Goal: Task Accomplishment & Management: Complete application form

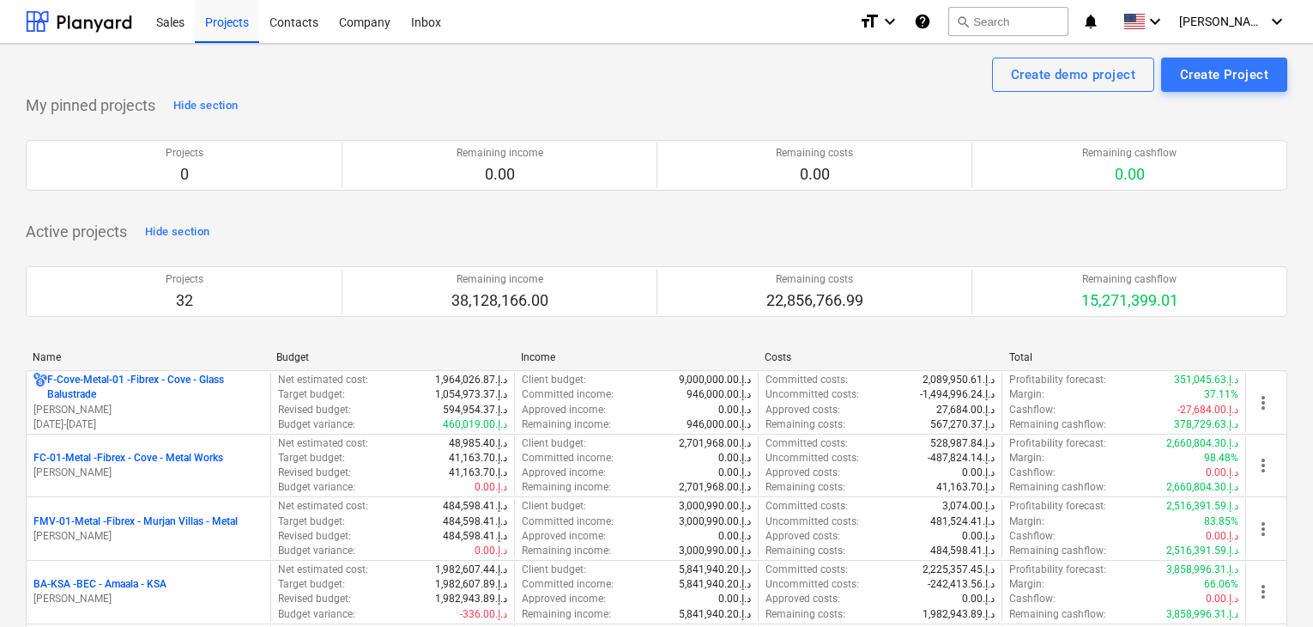
scroll to position [172, 0]
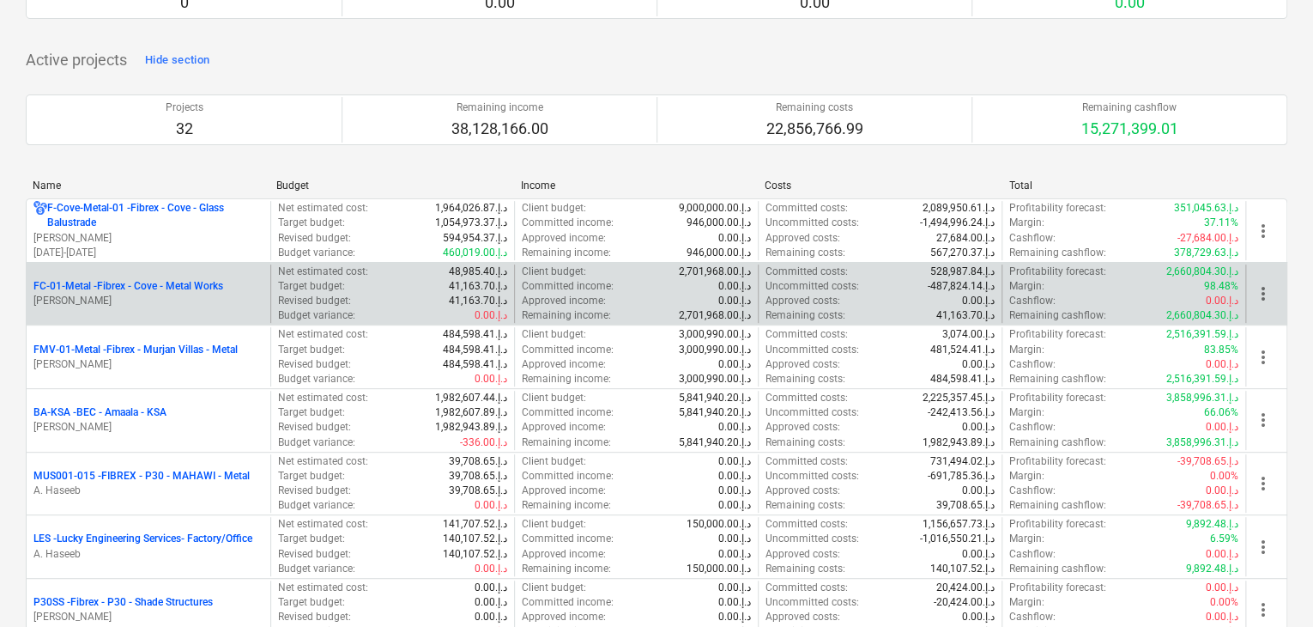
click at [187, 294] on p "[PERSON_NAME]" at bounding box center [148, 301] width 230 height 15
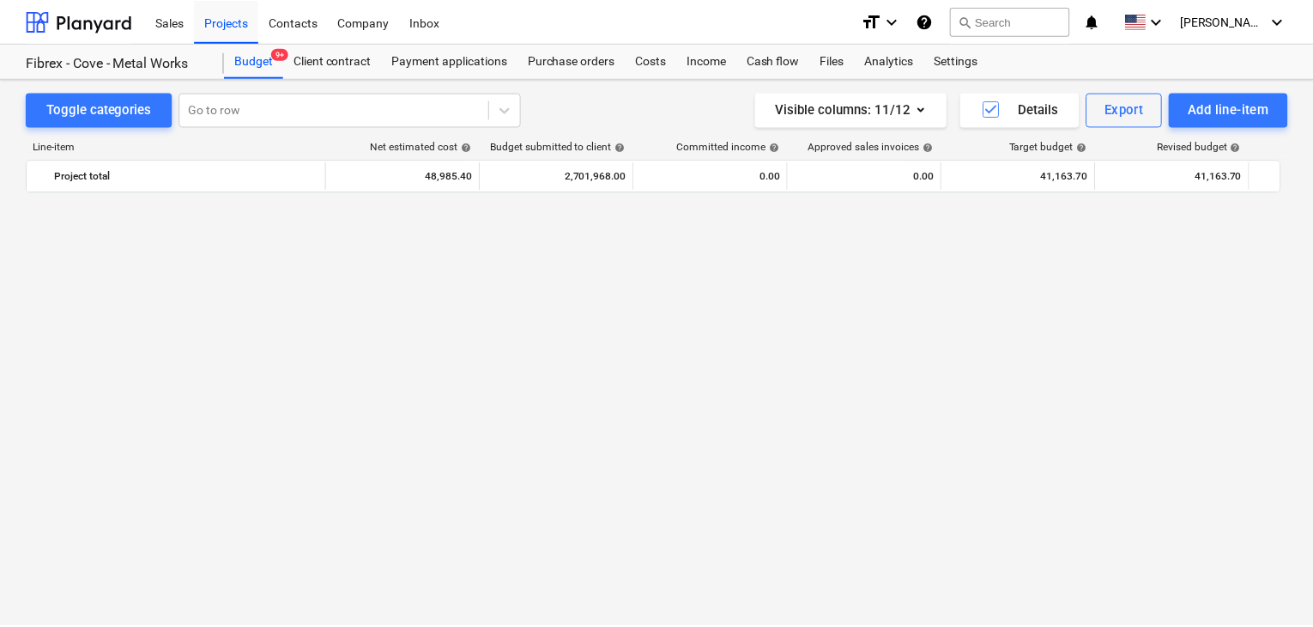
scroll to position [24845, 0]
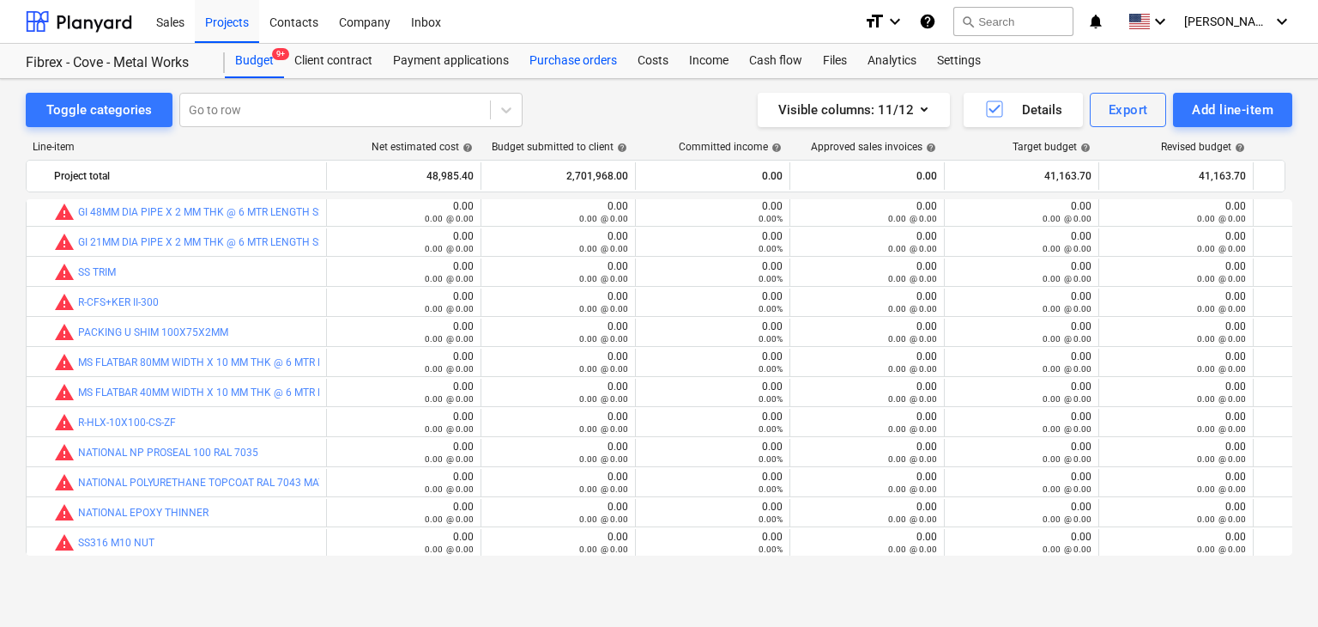
click at [602, 56] on div "Purchase orders" at bounding box center [573, 61] width 108 height 34
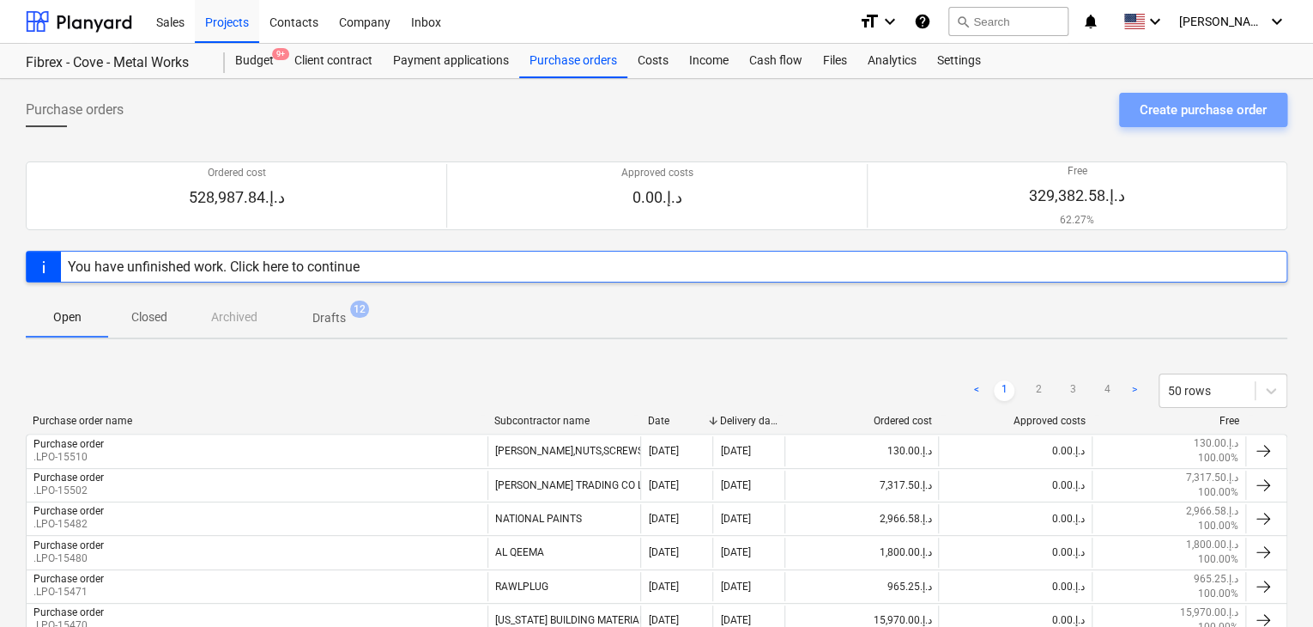
click at [1203, 99] on div "Create purchase order" at bounding box center [1203, 110] width 127 height 22
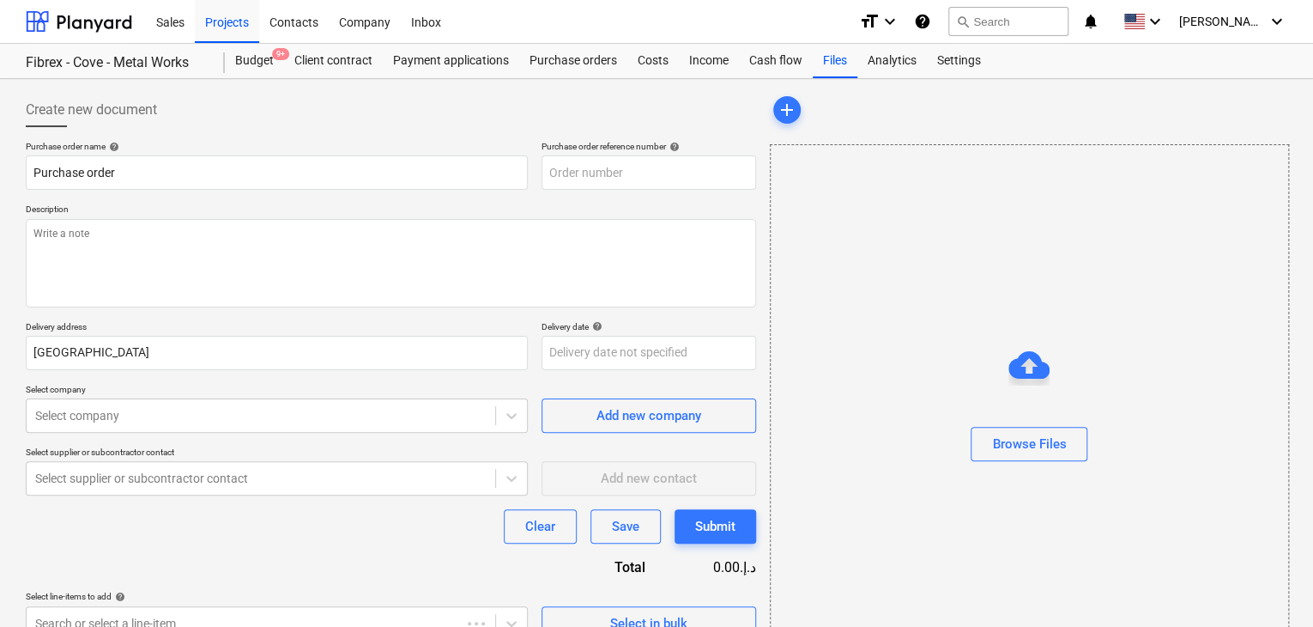
type textarea "x"
type input "FC-01-Metal-PO-301"
click at [652, 148] on div "Purchase order reference number help" at bounding box center [649, 146] width 215 height 11
drag, startPoint x: 668, startPoint y: 167, endPoint x: 523, endPoint y: 145, distance: 146.7
click at [523, 145] on div "Purchase order name help Purchase order Purchase order reference number help FC…" at bounding box center [391, 165] width 730 height 49
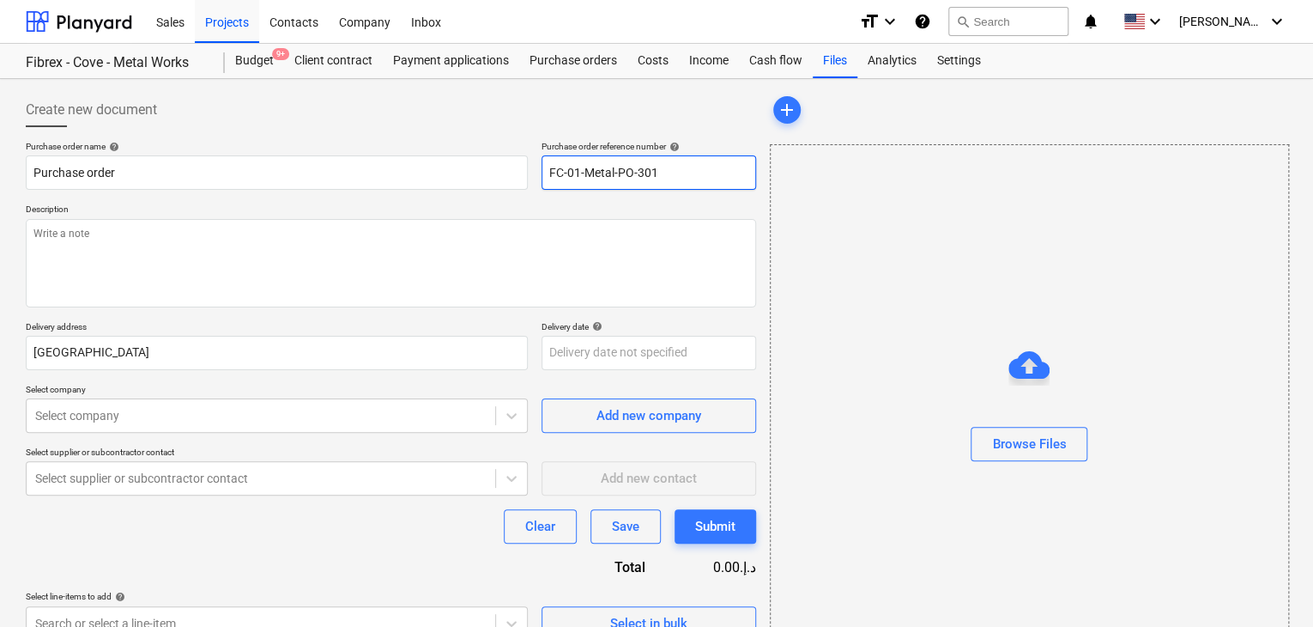
type textarea "x"
type input "."
type textarea "x"
type input ".l"
type textarea "x"
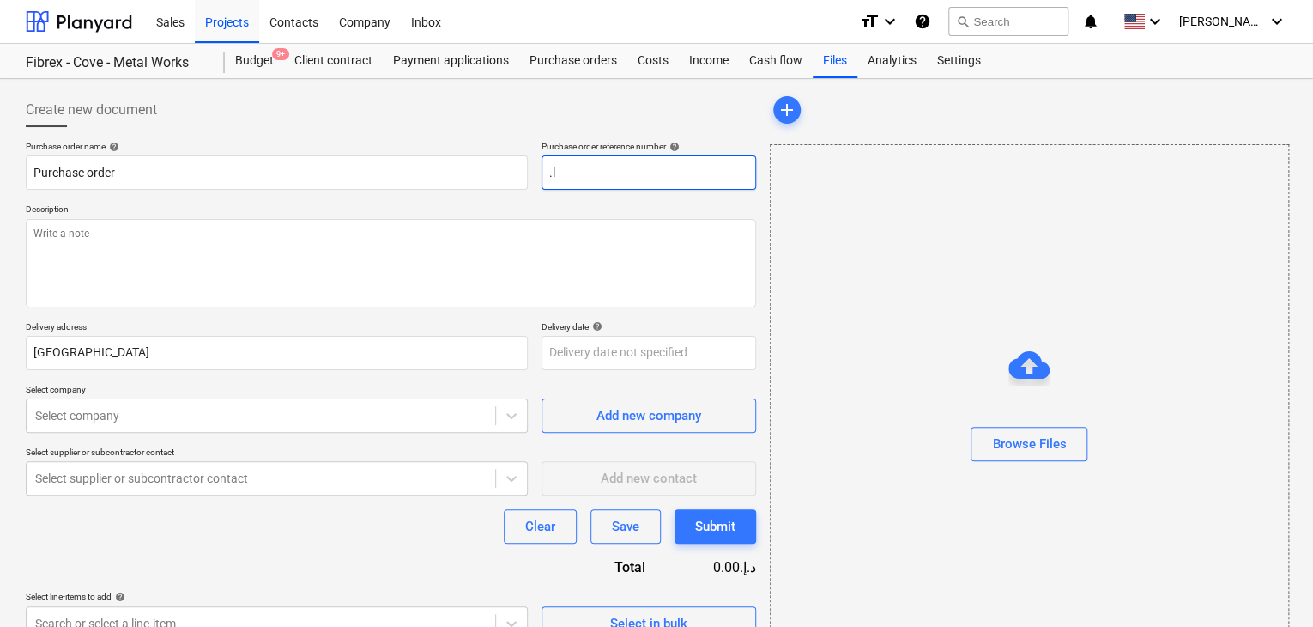
type input ".lp"
type textarea "x"
type input ".lpo"
type textarea "x"
type input ".lpo-"
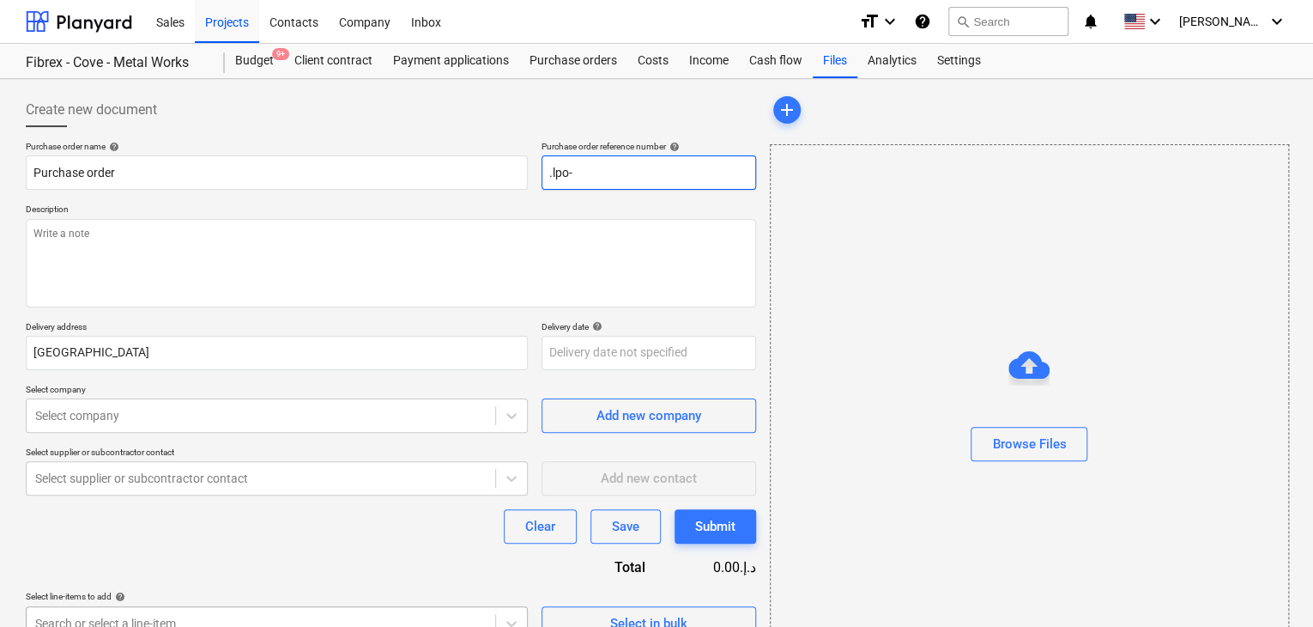
type textarea "x"
type input ".lpo-1"
type textarea "x"
type input ".lpo-15"
type textarea "x"
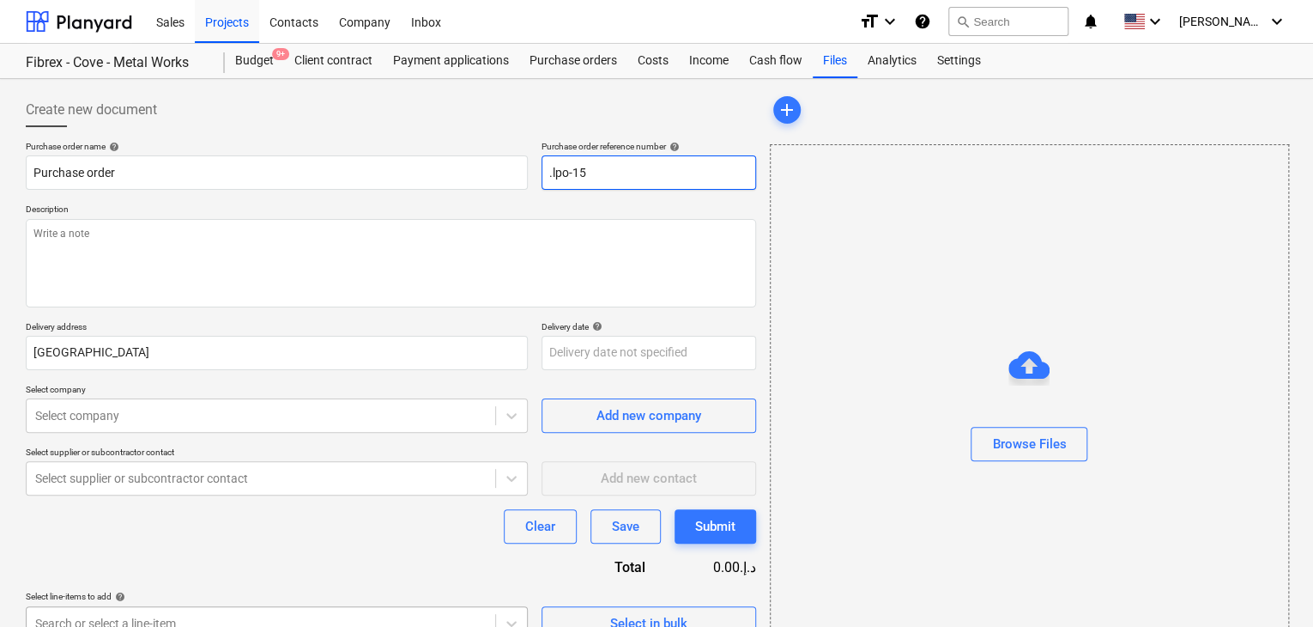
type input ".lpo-155"
type textarea "x"
type input ".lpo-1551"
type textarea "x"
type input ".lpo-15515"
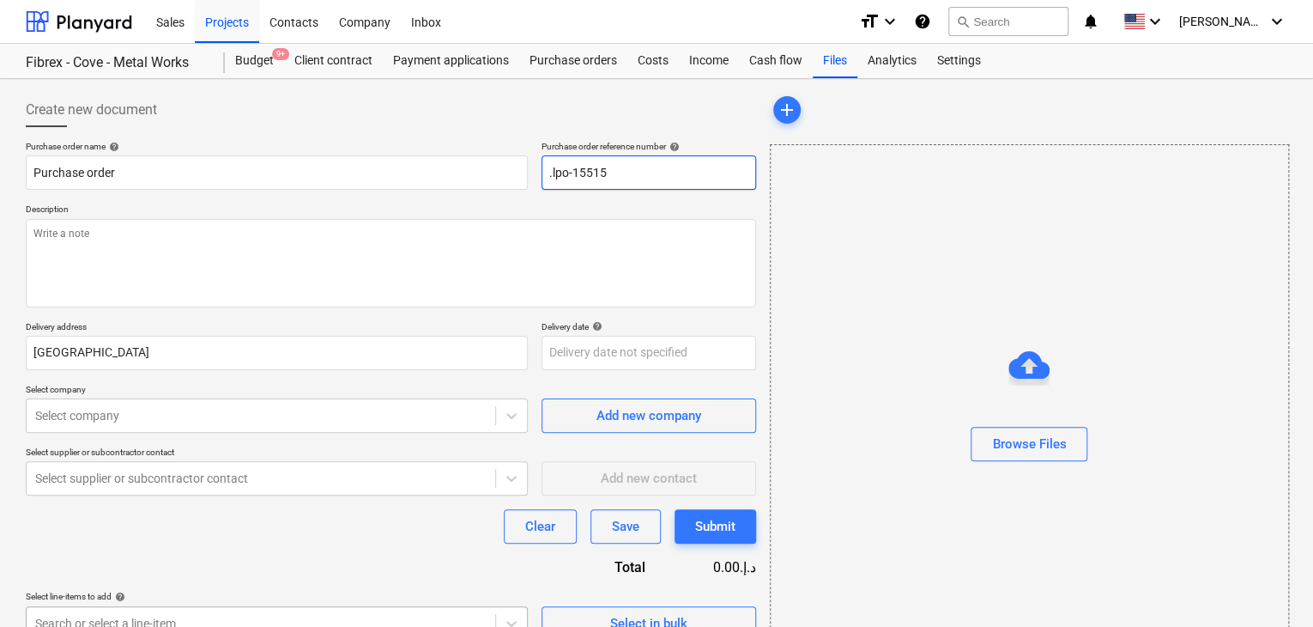
type textarea "x"
type input ".lpo-15515"
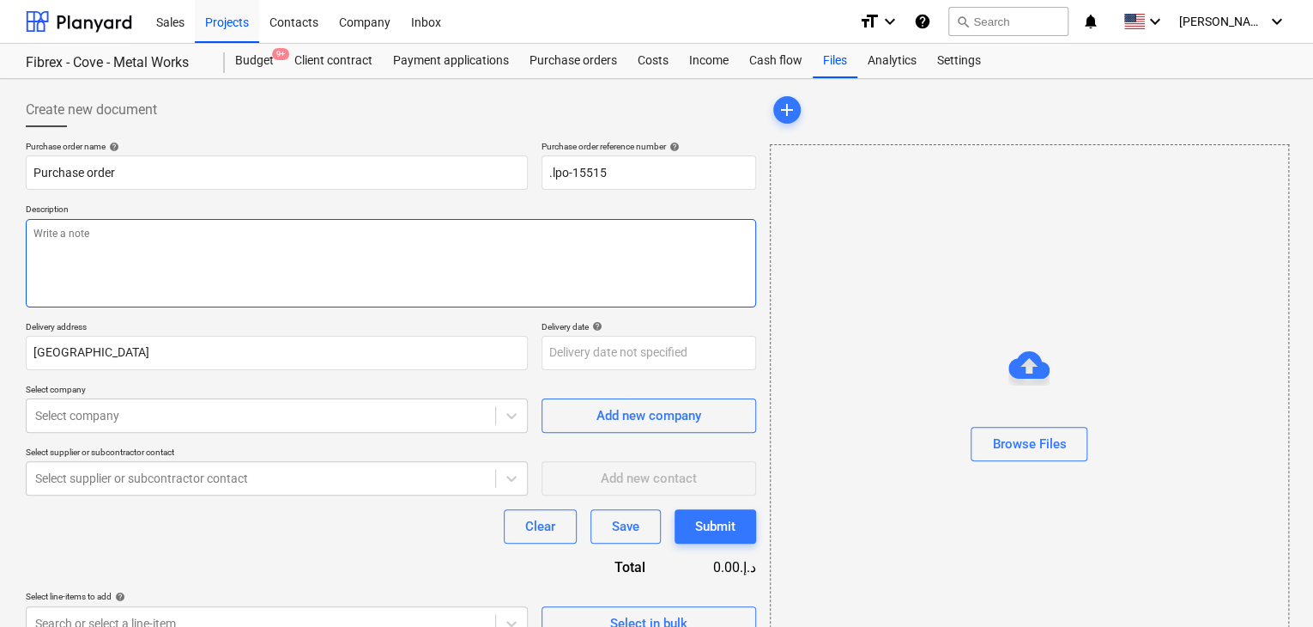
click at [258, 280] on textarea at bounding box center [391, 263] width 730 height 88
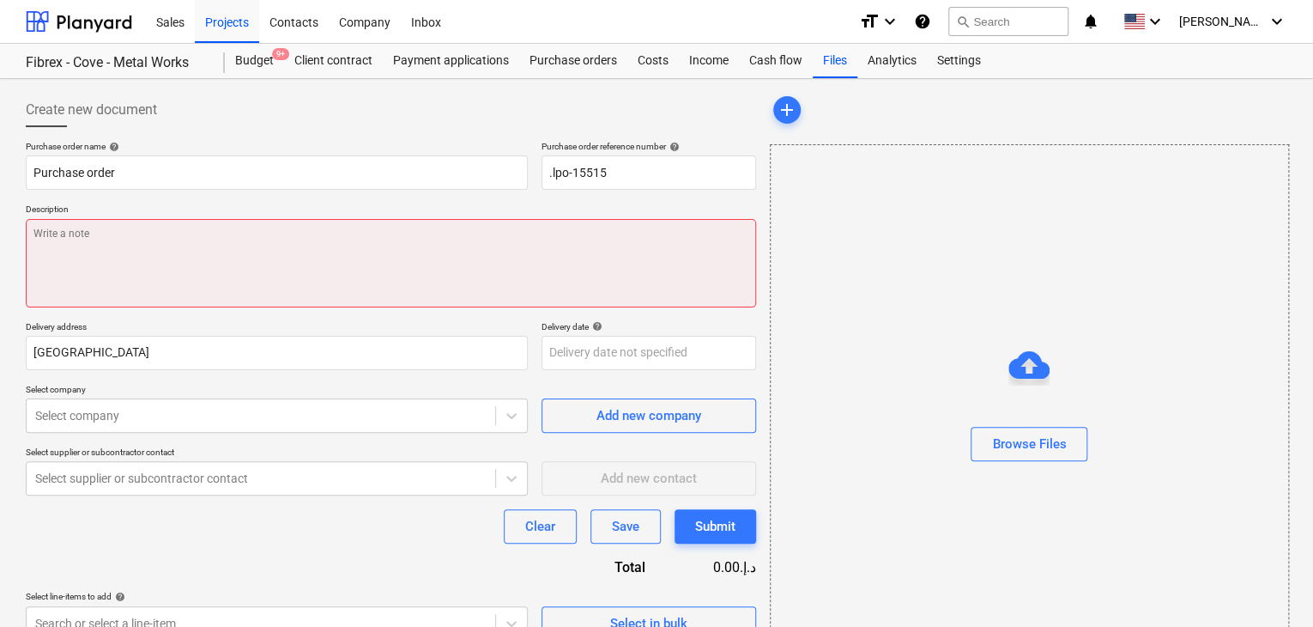
type textarea "x"
type textarea "P"
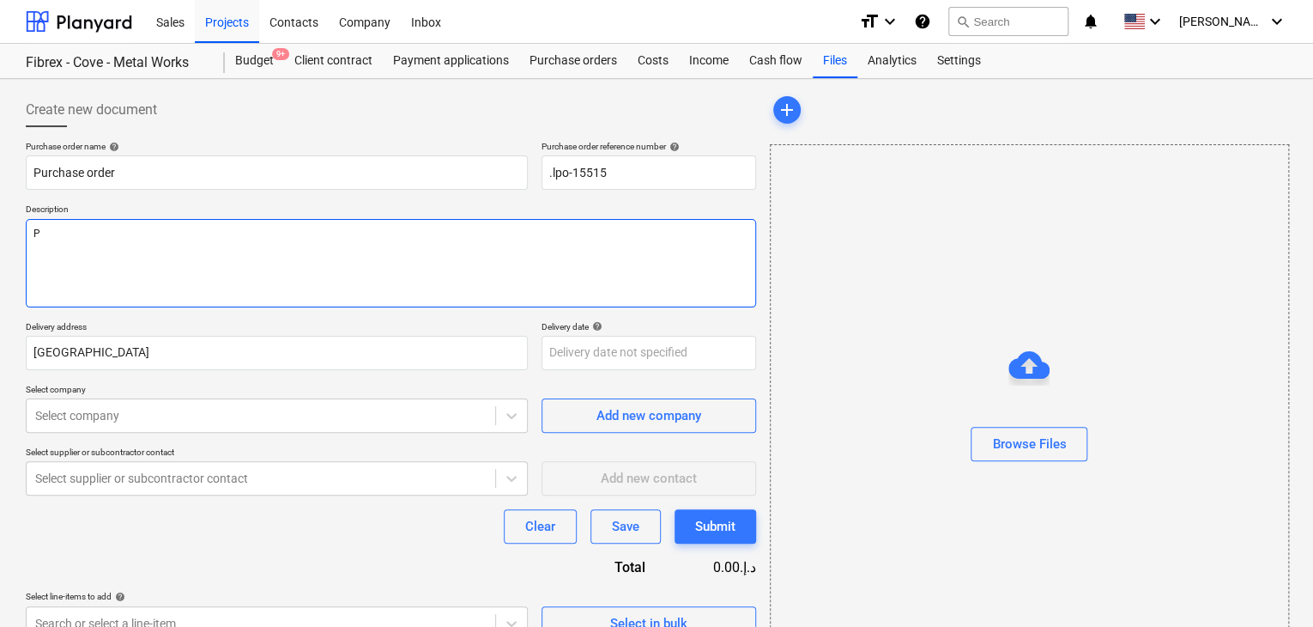
type textarea "x"
type textarea "PO"
type textarea "x"
type textarea "POD"
type textarea "x"
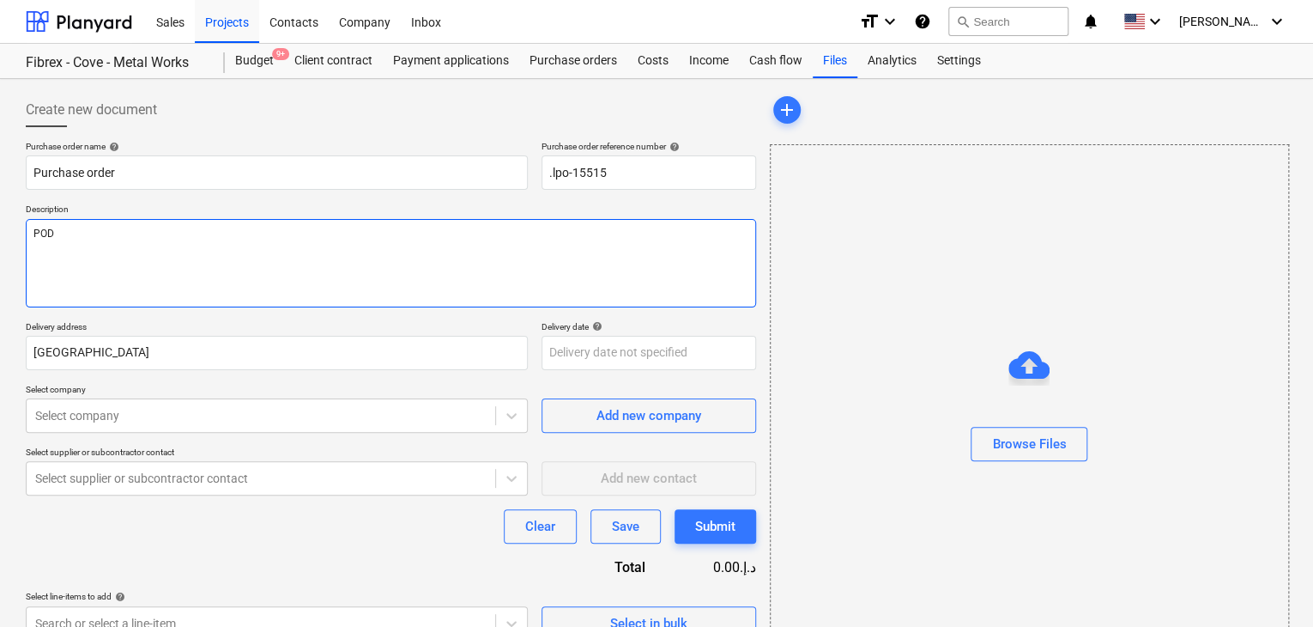
type textarea "PODI"
type textarea "x"
type textarea "PODIU"
type textarea "x"
type textarea "PODIUM"
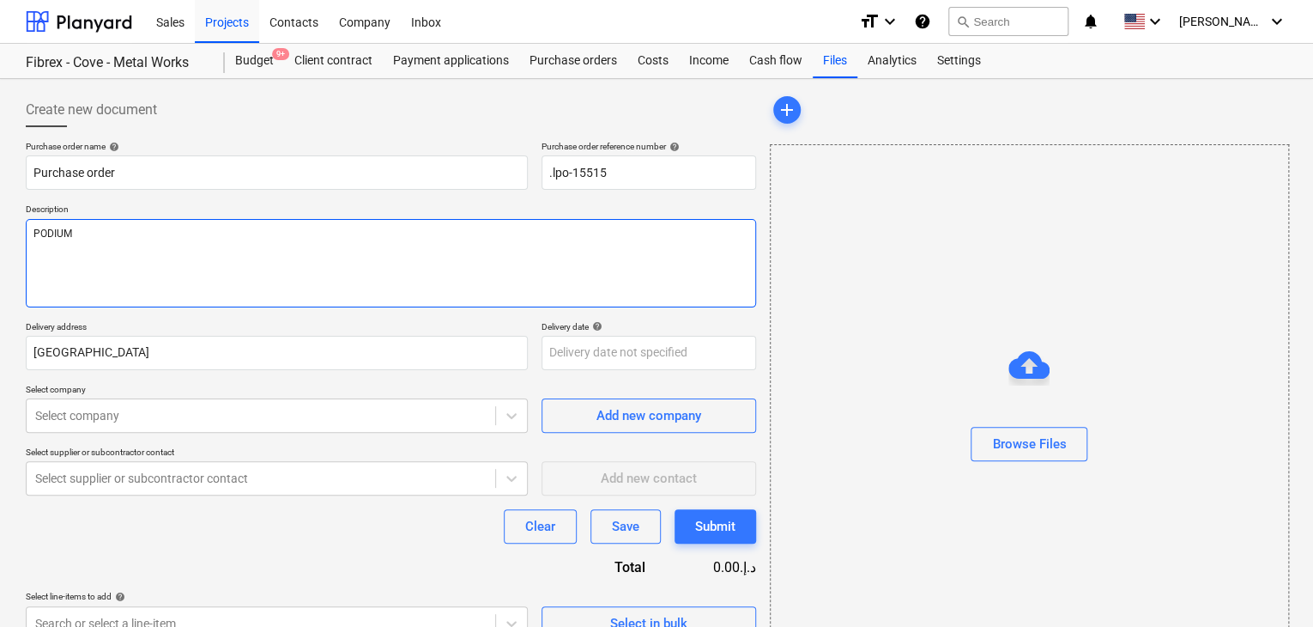
type textarea "x"
type textarea "PODIUM"
type textarea "x"
type textarea "PODIUM R"
type textarea "x"
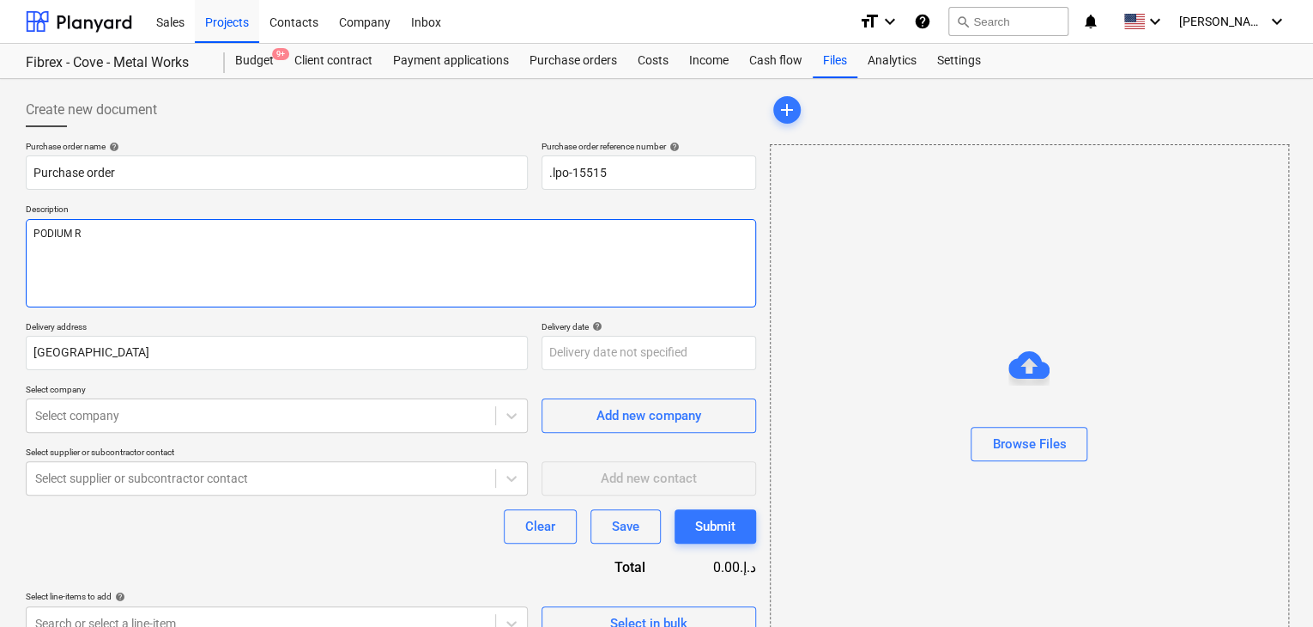
type textarea "PODIUM RA"
type textarea "x"
type textarea "PODIUM RAI"
type textarea "x"
type textarea "PODIUM RAIL"
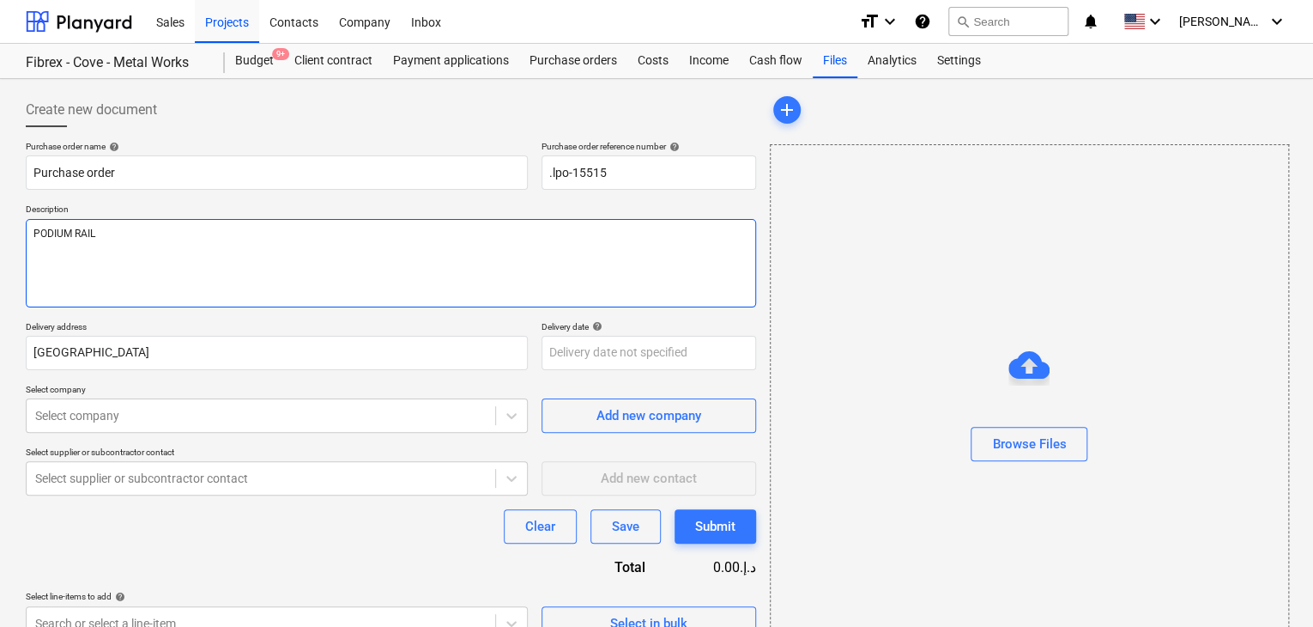
type textarea "x"
type textarea "PODIUM RAIL"
type textarea "x"
type textarea "PODIUM RAIL P"
type textarea "x"
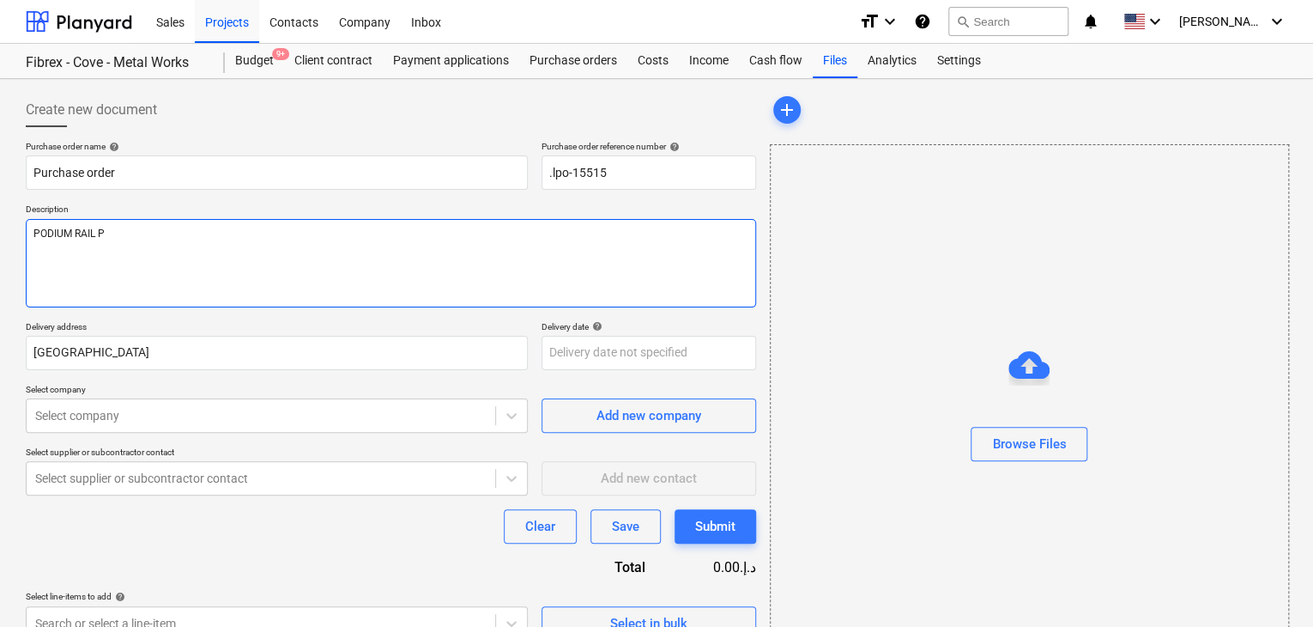
type textarea "PODIUM RAIL P2"
type textarea "x"
type textarea "PODIUM RAIL P2/"
type textarea "x"
type textarea "PODIUM RAIL P2/1"
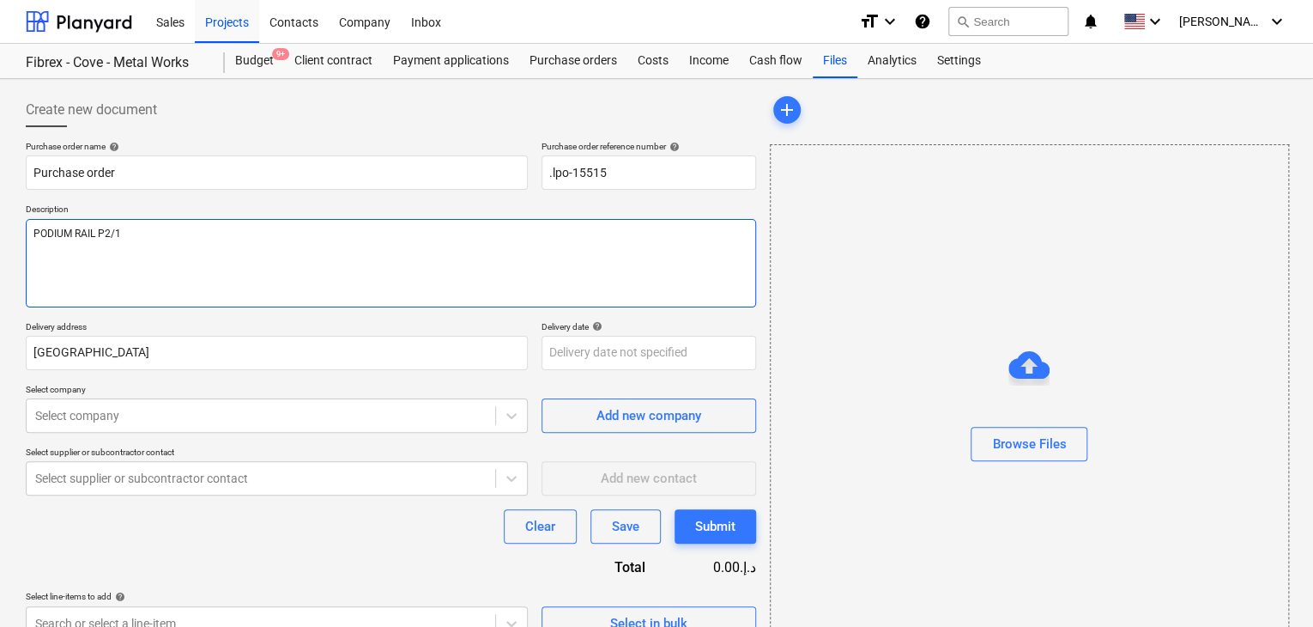
type textarea "x"
type textarea "PODIUM RAIL P2/12"
type textarea "x"
type textarea "PODIUM RAIL P2/12/"
type textarea "x"
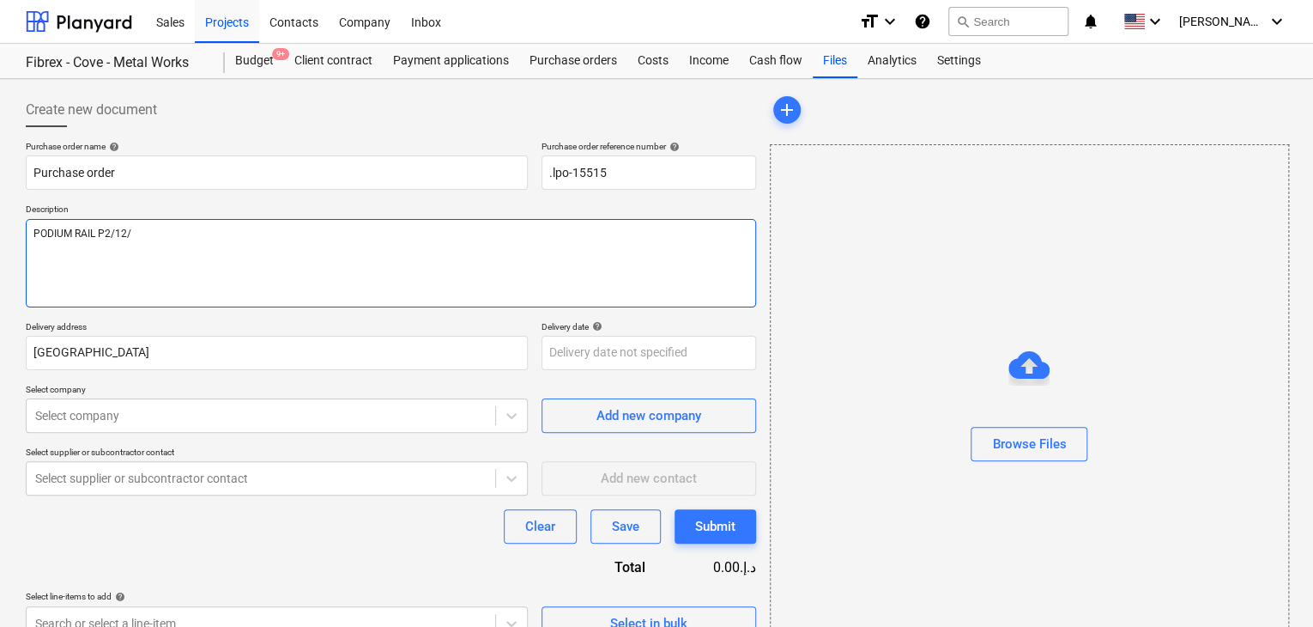
type textarea "PODIUM RAIL P2/12/S"
type textarea "x"
type textarea "PODIUM RAIL P2/12/SE"
type textarea "x"
type textarea "PODIUM RAIL P2/12/SEP"
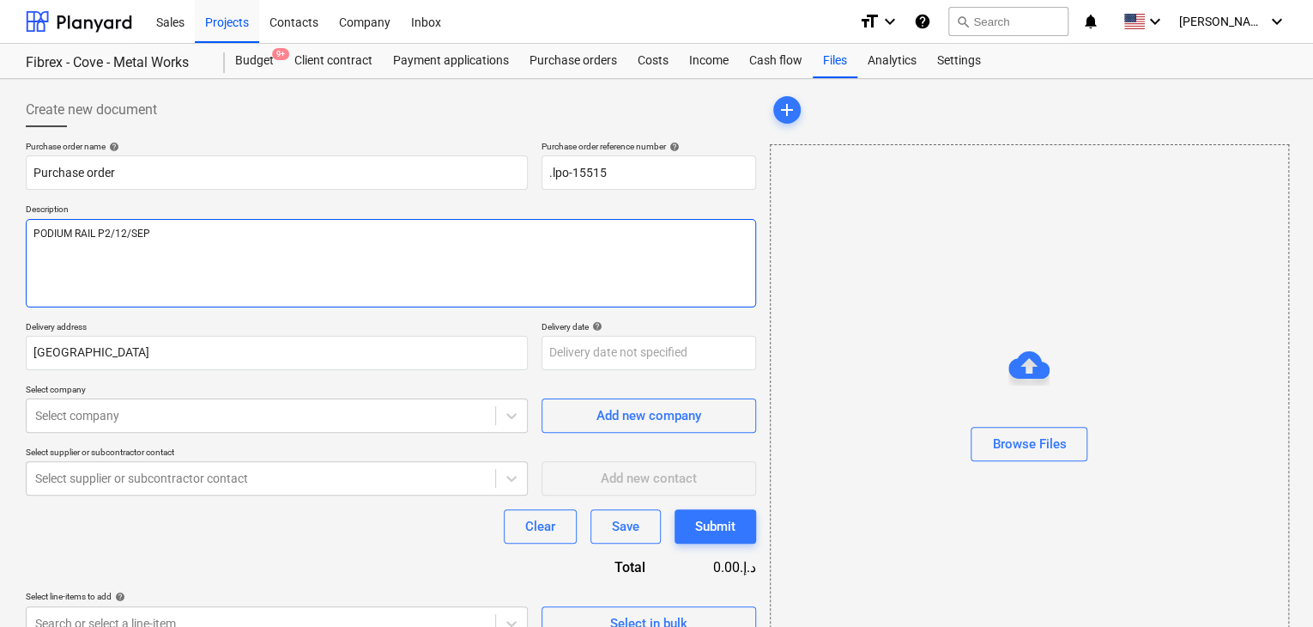
type textarea "x"
type textarea "PODIUM RAIL P2/12/SEP/"
type textarea "x"
type textarea "PODIUM RAIL P2/12/[DATE]"
type textarea "x"
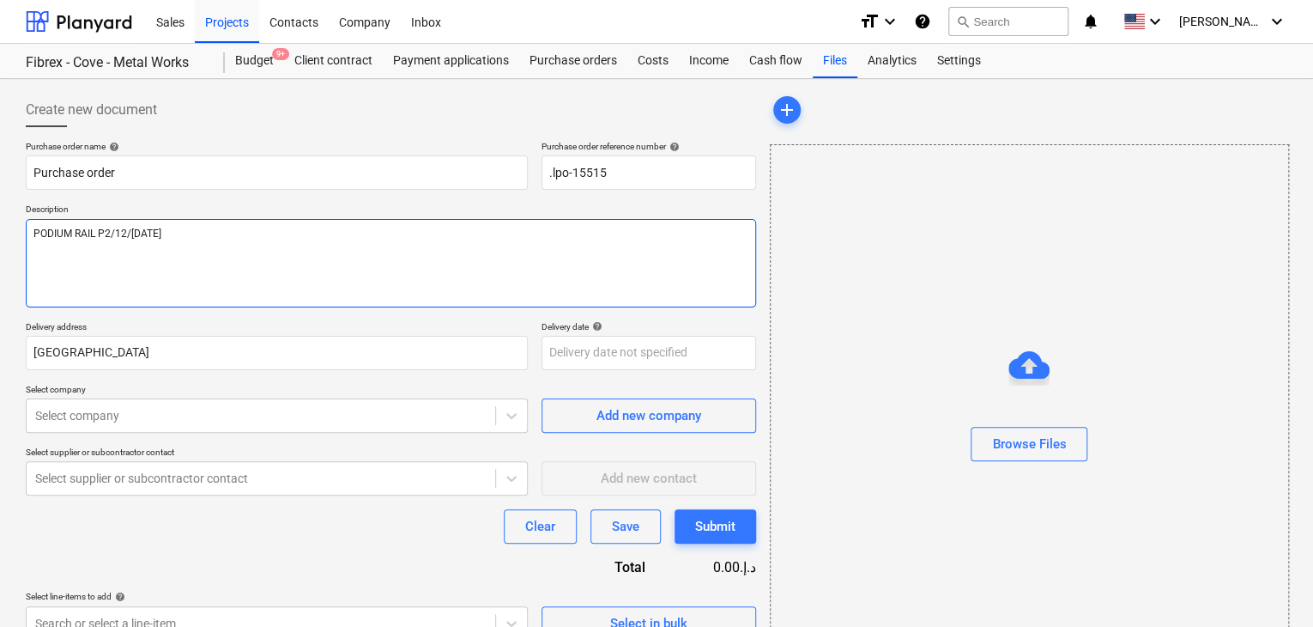
type textarea "PODIUM RAIL P2/12/[DATE]"
type textarea "x"
type textarea "PODIUM RAIL P2/12/SEP/202"
type textarea "x"
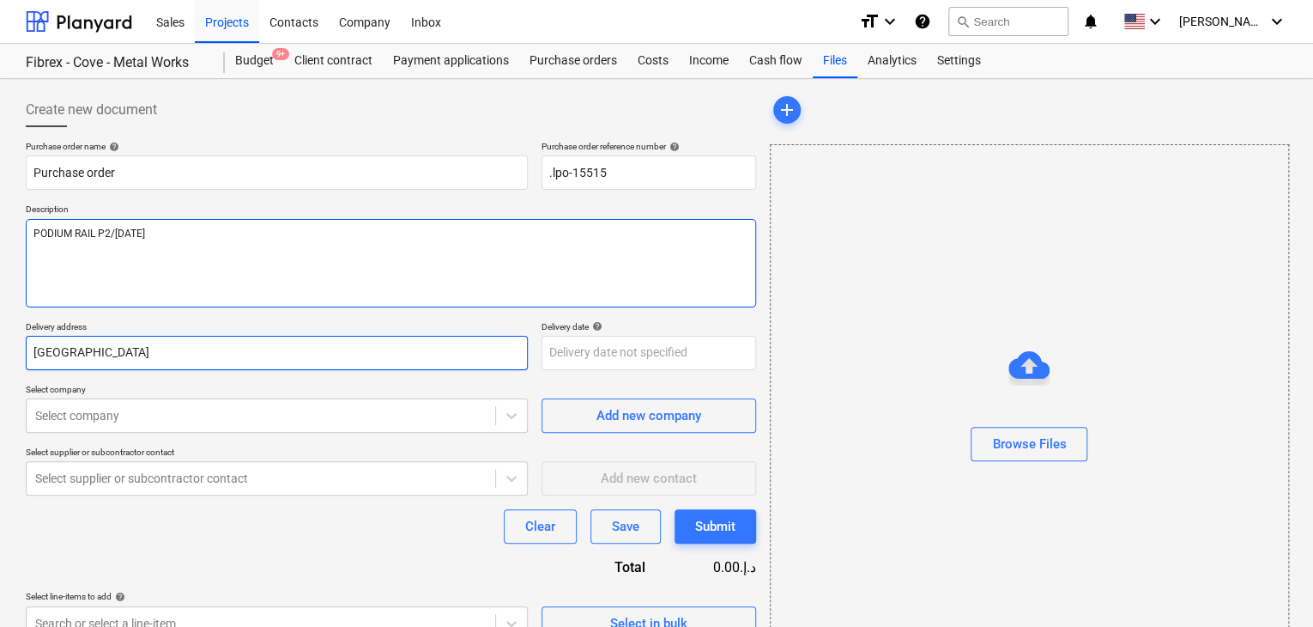
type textarea "PODIUM RAIL P2/[DATE]"
click at [94, 341] on input "[GEOGRAPHIC_DATA]" at bounding box center [277, 353] width 502 height 34
type textarea "x"
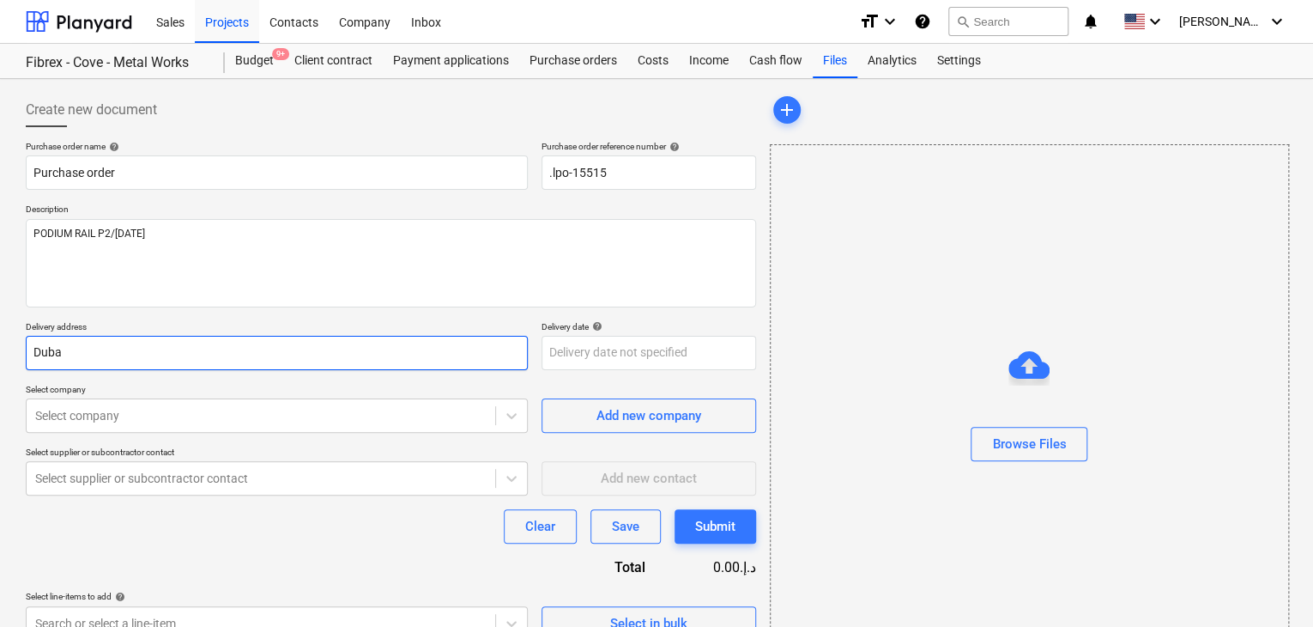
type input "Dub"
type textarea "x"
type input "Du"
type textarea "x"
type input "D"
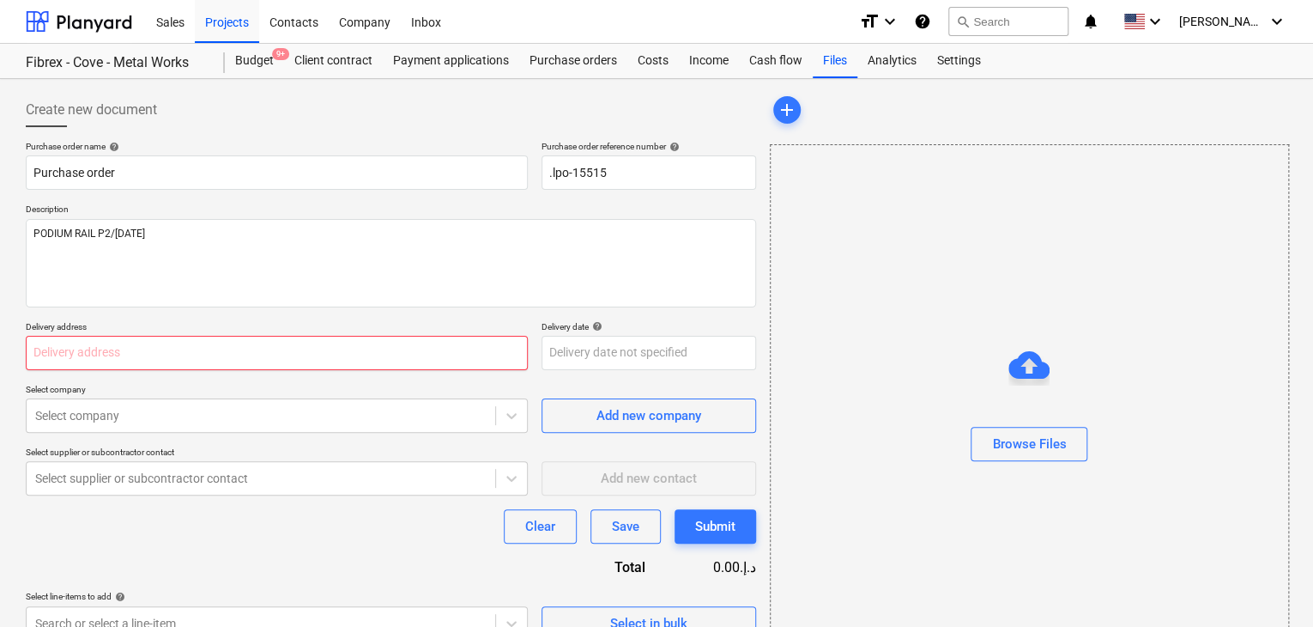
type textarea "x"
type input "L"
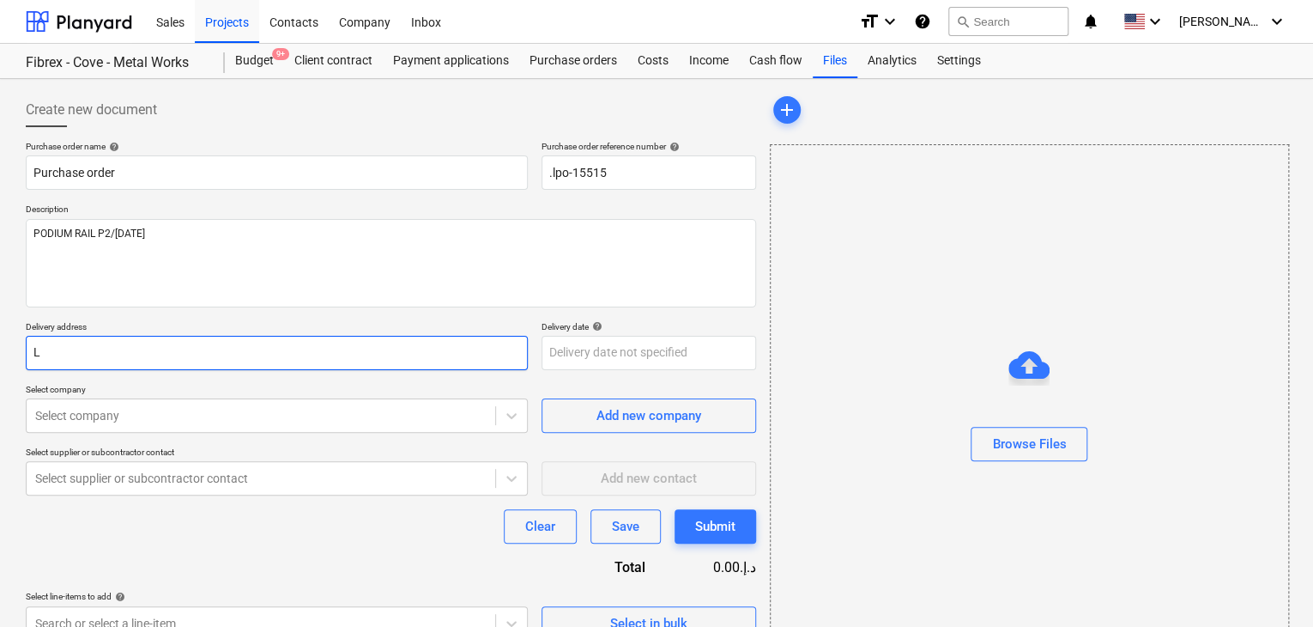
type textarea "x"
type input "LU"
type textarea "x"
type input "LUC"
type textarea "x"
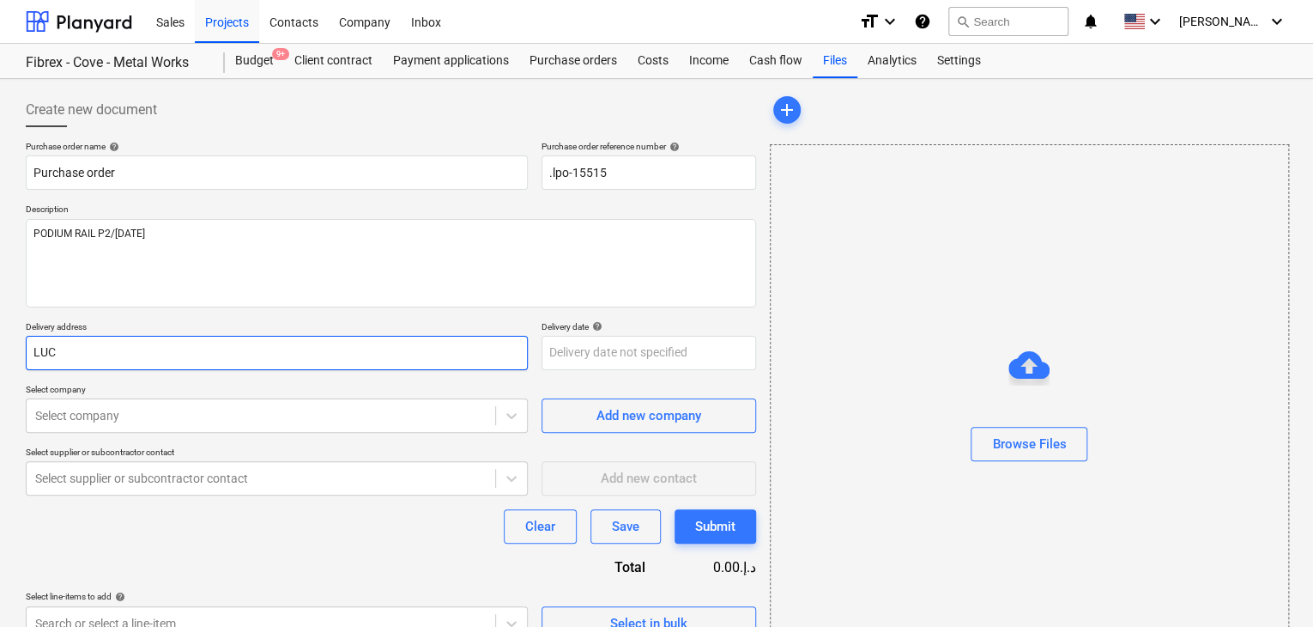
type input "LUCK"
type textarea "x"
type input "LUCKY"
type textarea "x"
type input "LUCKY"
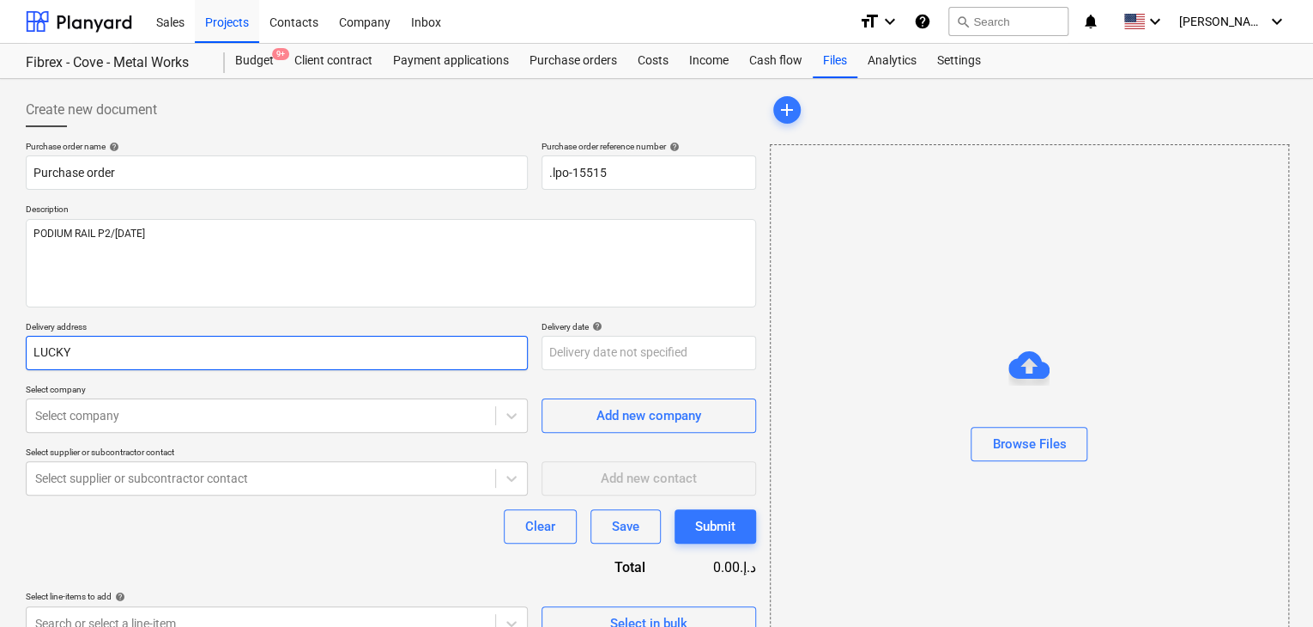
type textarea "x"
type input "LUCKY E"
type textarea "x"
type input "LUCKY ENG"
type textarea "x"
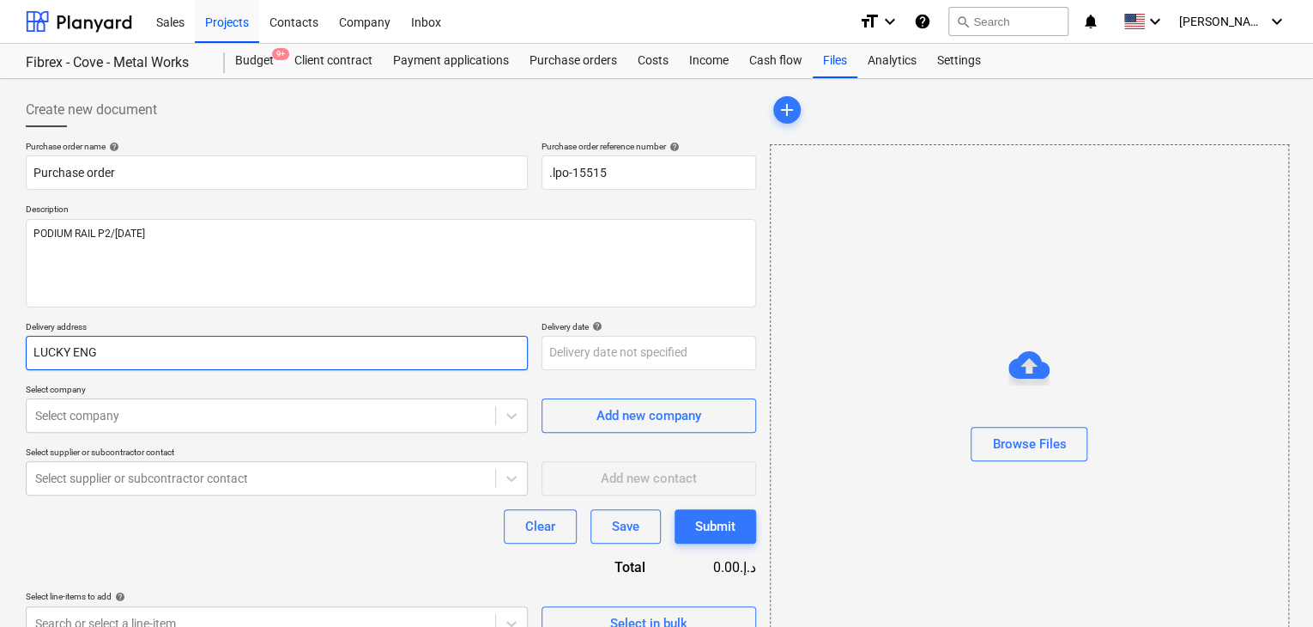
type input "LUCKY ENGI"
type textarea "x"
type input "LUCKY ENGIN"
type textarea "x"
type input "LUCKY ENGINE"
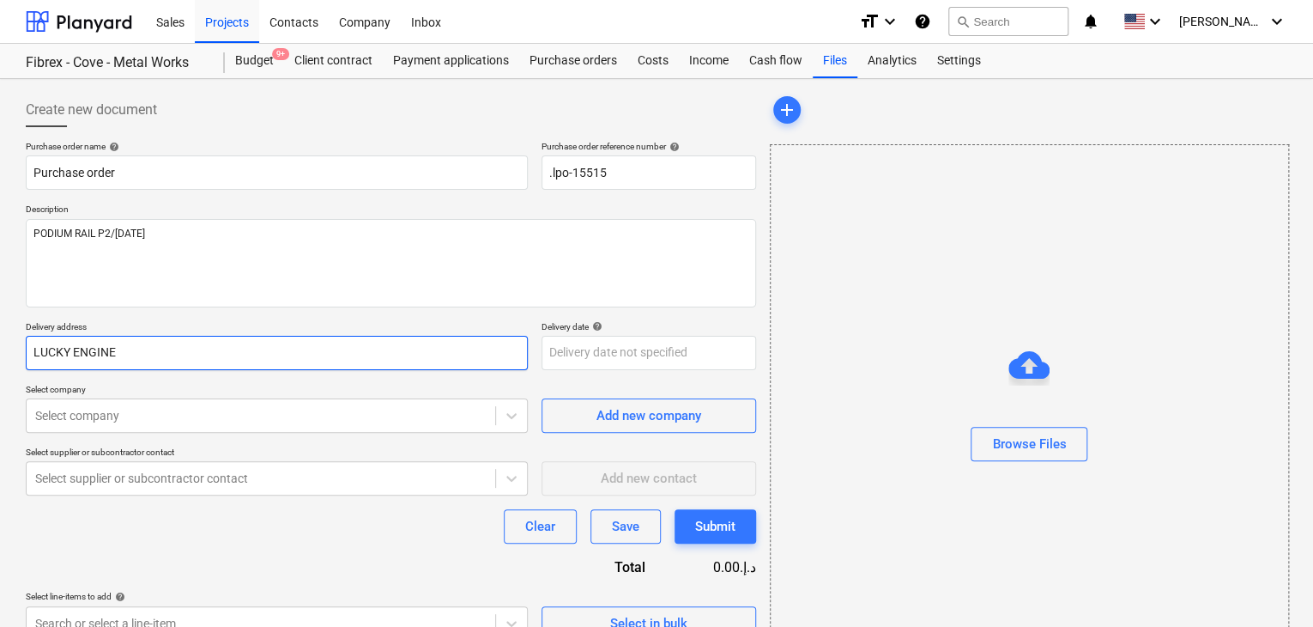
type textarea "x"
type input "LUCKY ENGINEE"
type textarea "x"
type input "LUCKY ENGINEER"
type textarea "x"
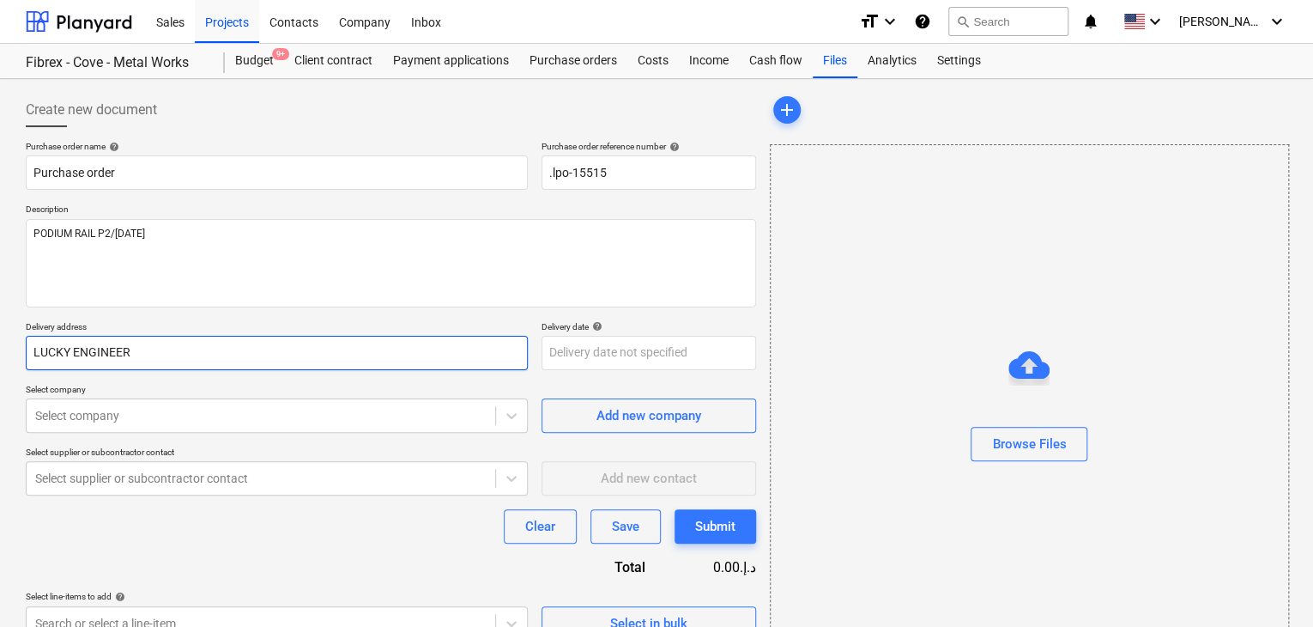
type input "LUCKY ENGINEERI"
type textarea "x"
type input "LUCKY ENGINEERIN"
type textarea "x"
type input "LUCKY ENGINEERING"
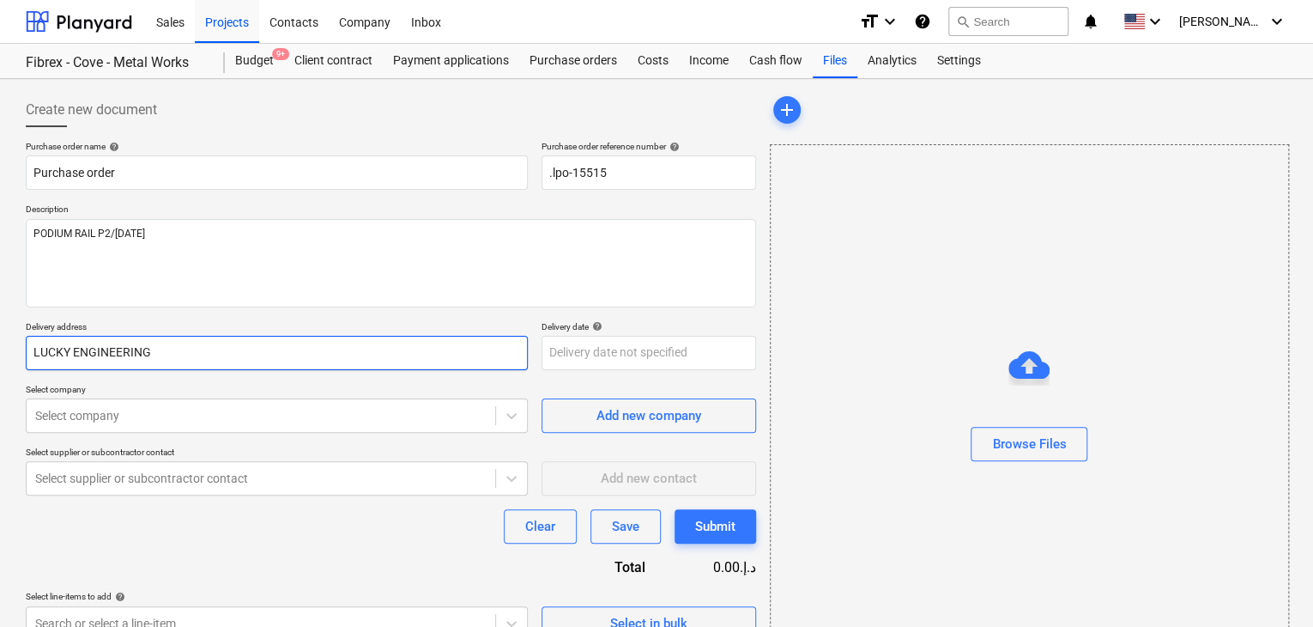
type textarea "x"
type input "LUCKY ENGINEERING"
type textarea "x"
type input "LUCKY ENGINEERING S"
type textarea "x"
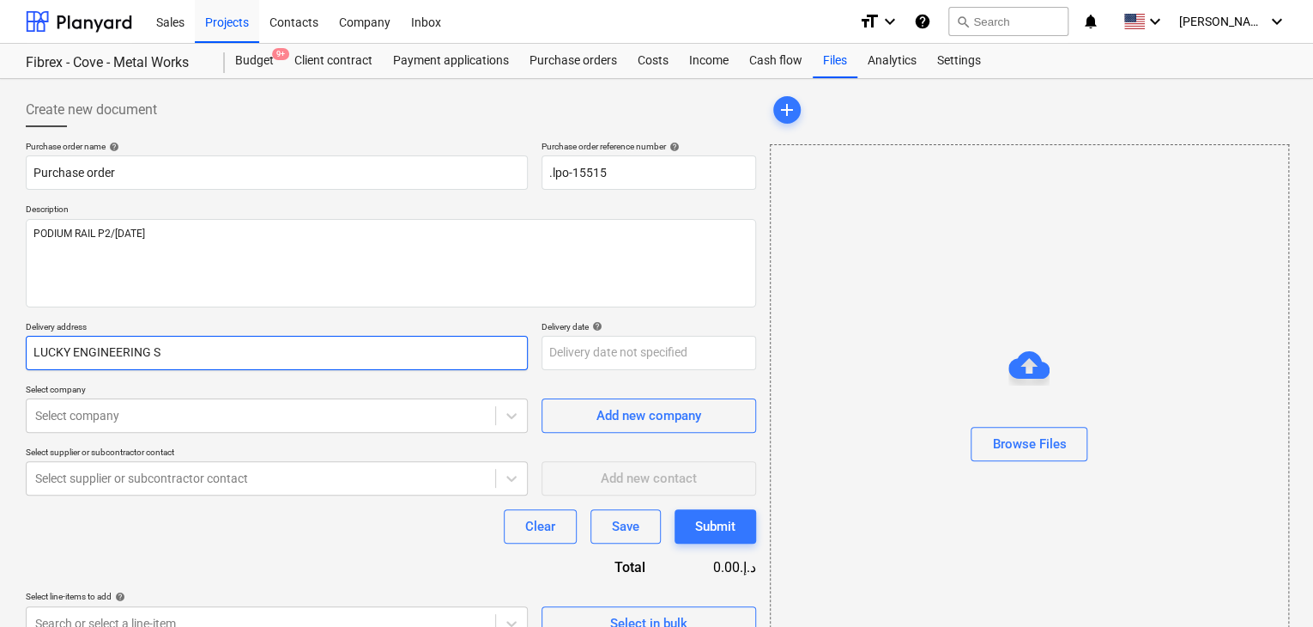
type input "LUCKY ENGINEERING SE"
type textarea "x"
type input "LUCKY ENGINEERING SER"
type textarea "x"
type input "LUCKY ENGINEERING SERV"
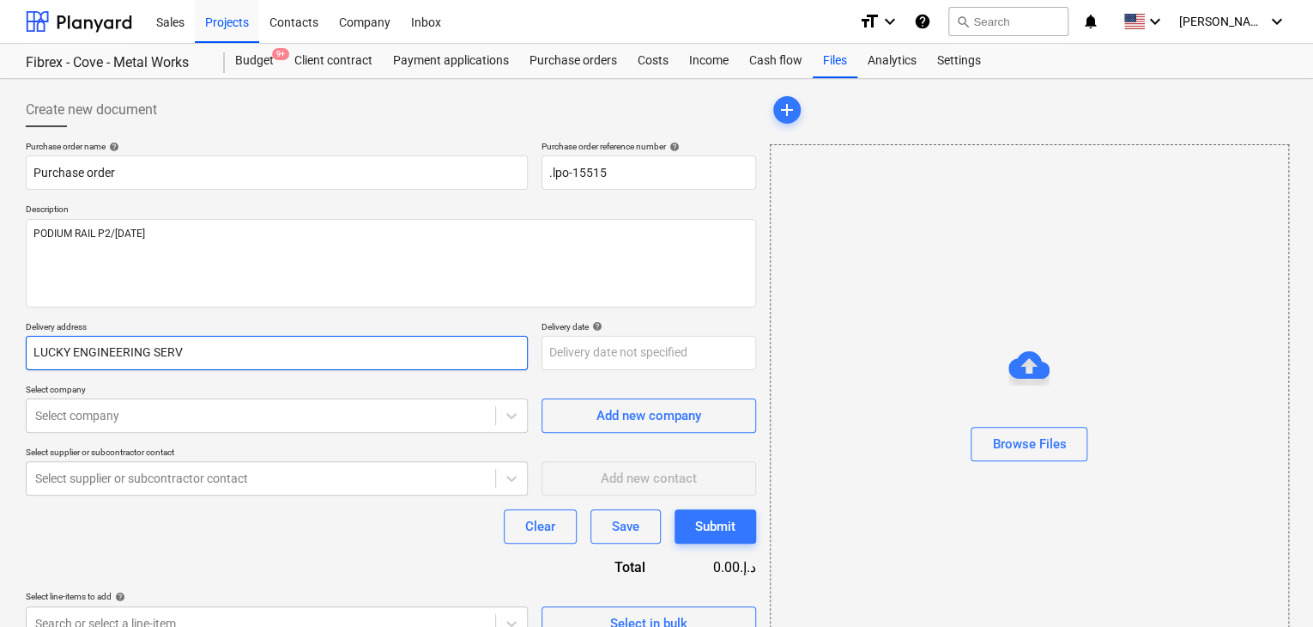
type textarea "x"
type input "LUCKY ENGINEERING SERVI"
type textarea "x"
type input "LUCKY ENGINEERING SERVIC"
type textarea "x"
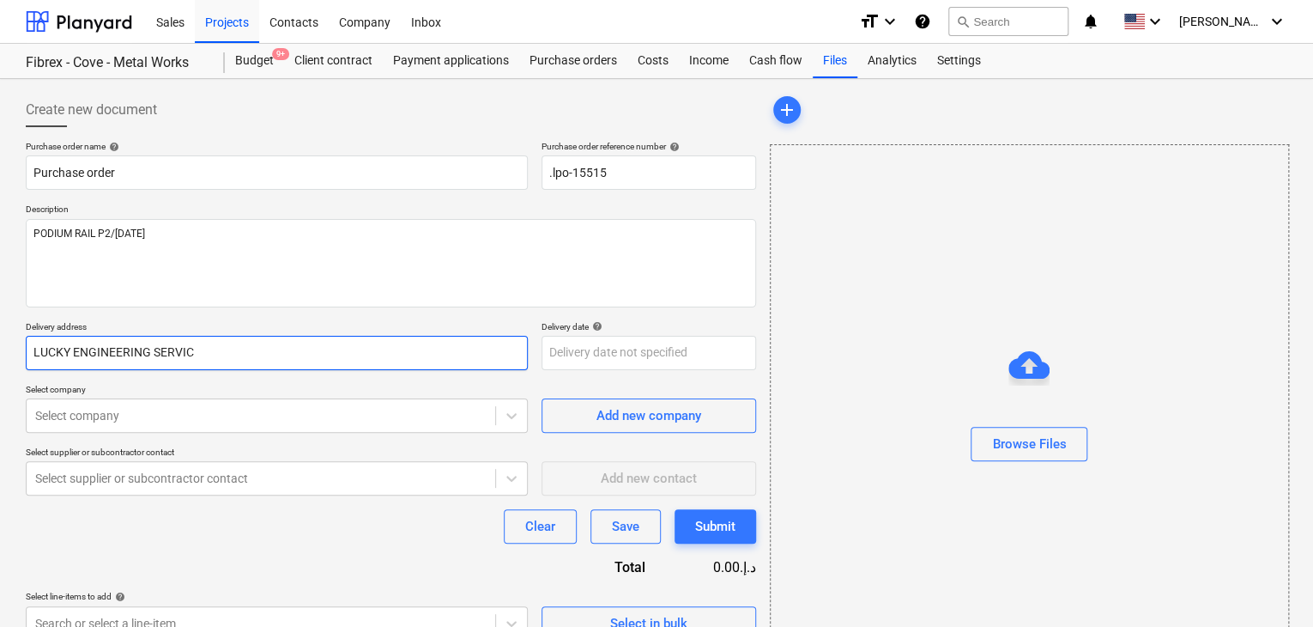
type input "LUCKY ENGINEERING SERVICE"
type textarea "x"
type input "LUCKY ENGINEERING SERVICES"
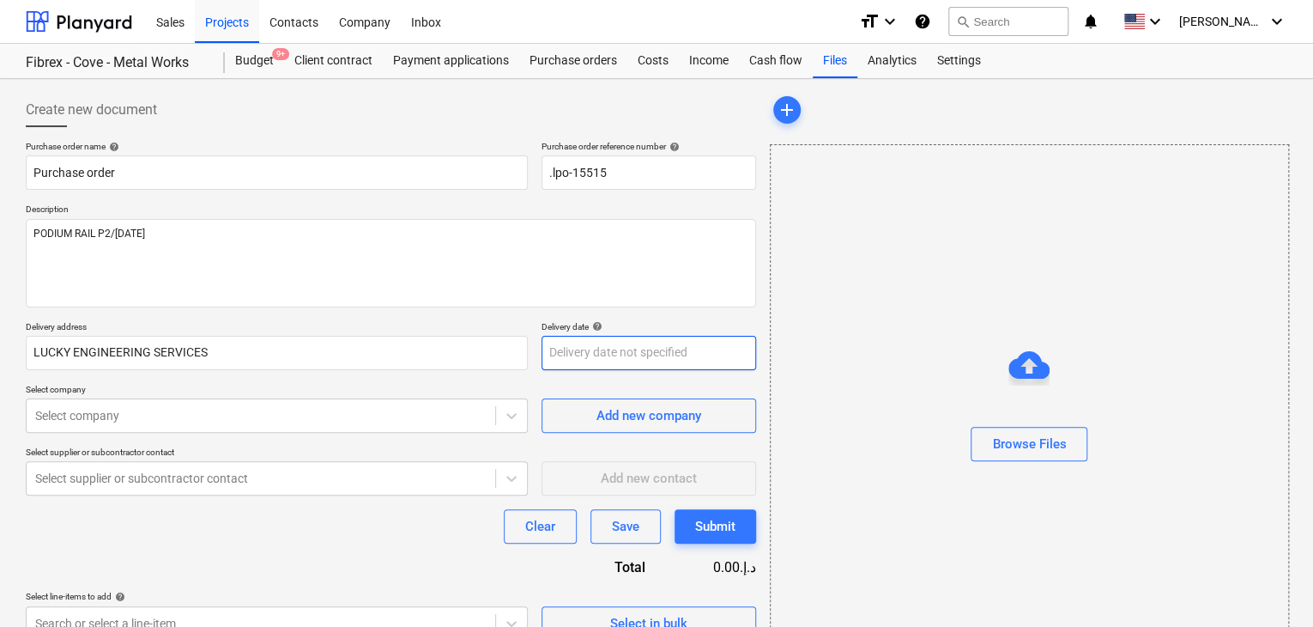
click at [594, 368] on body "Sales Projects Contacts Company Inbox format_size keyboard_arrow_down help sear…" at bounding box center [656, 313] width 1313 height 627
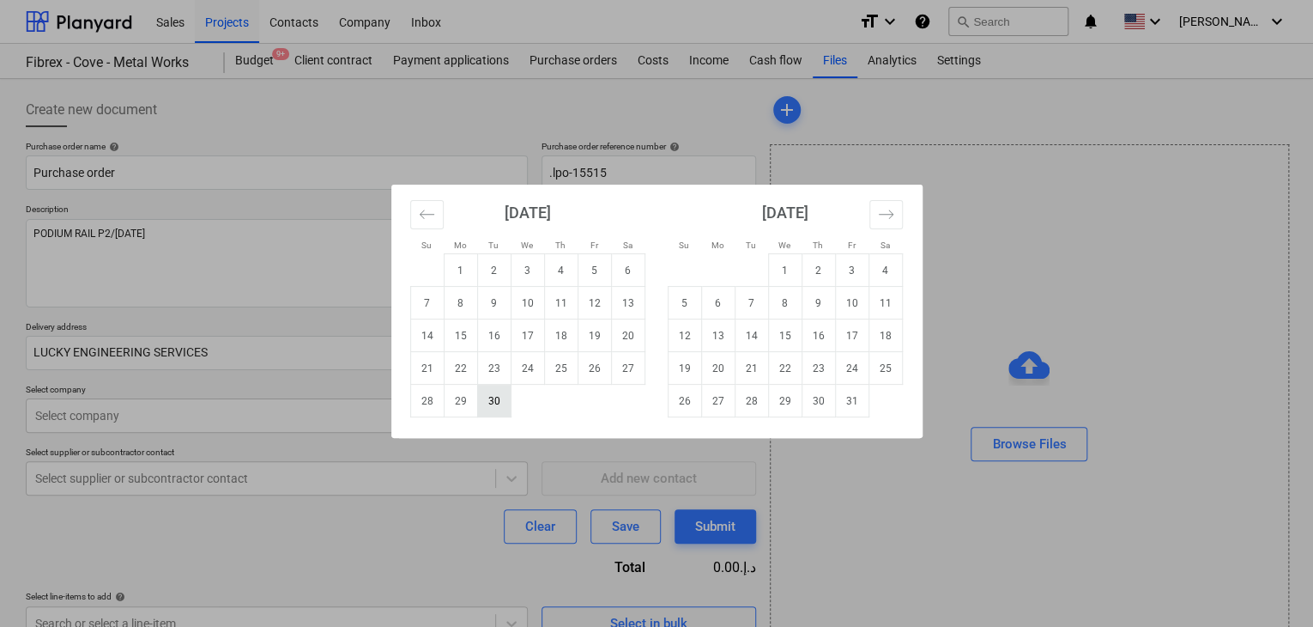
click at [487, 398] on td "30" at bounding box center [493, 400] width 33 height 33
type textarea "x"
type input "[DATE]"
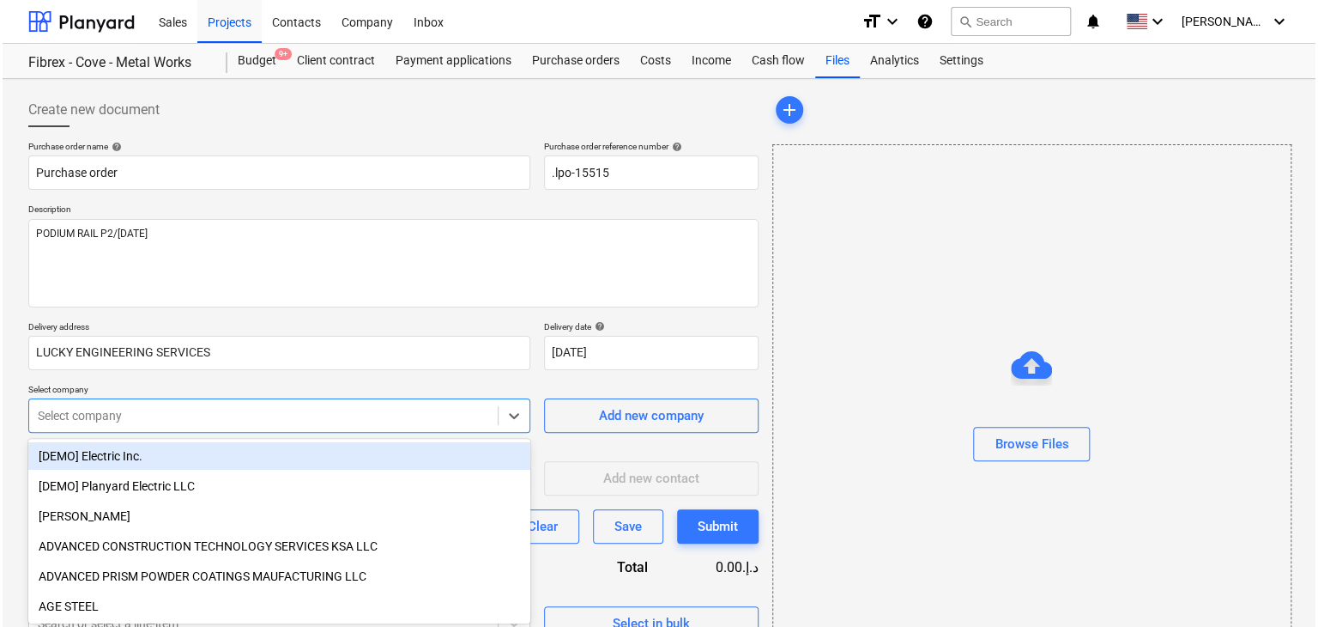
scroll to position [61, 0]
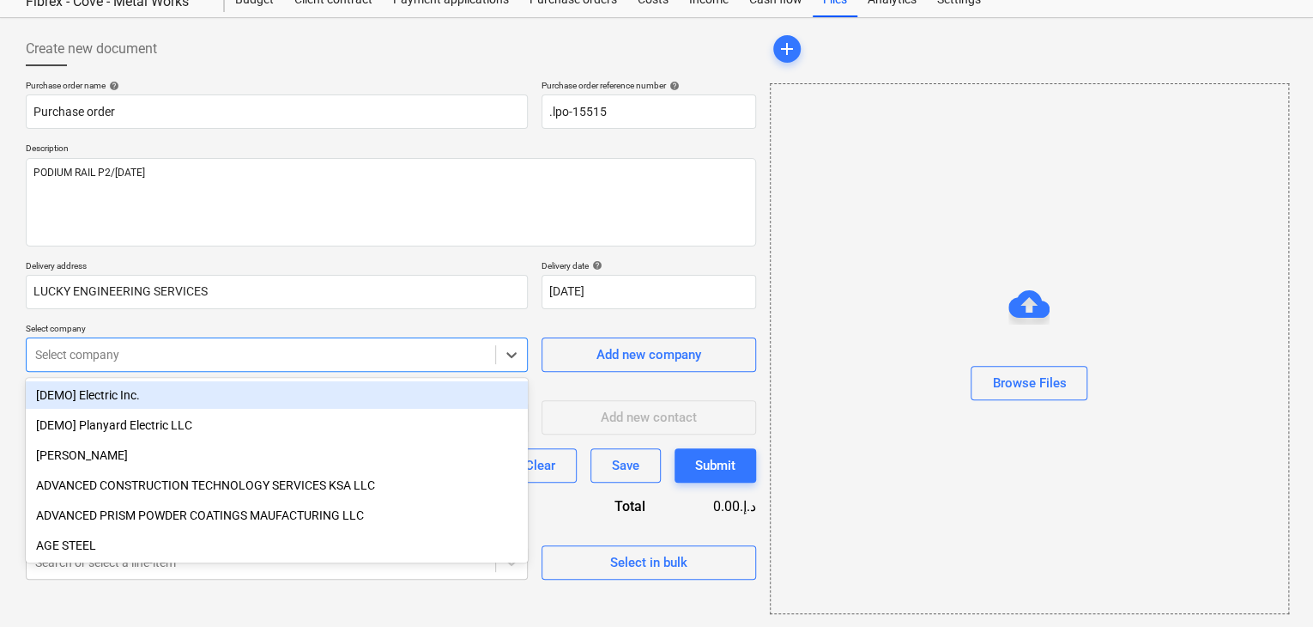
click at [227, 410] on body "Sales Projects Contacts Company Inbox format_size keyboard_arrow_down help sear…" at bounding box center [656, 252] width 1313 height 627
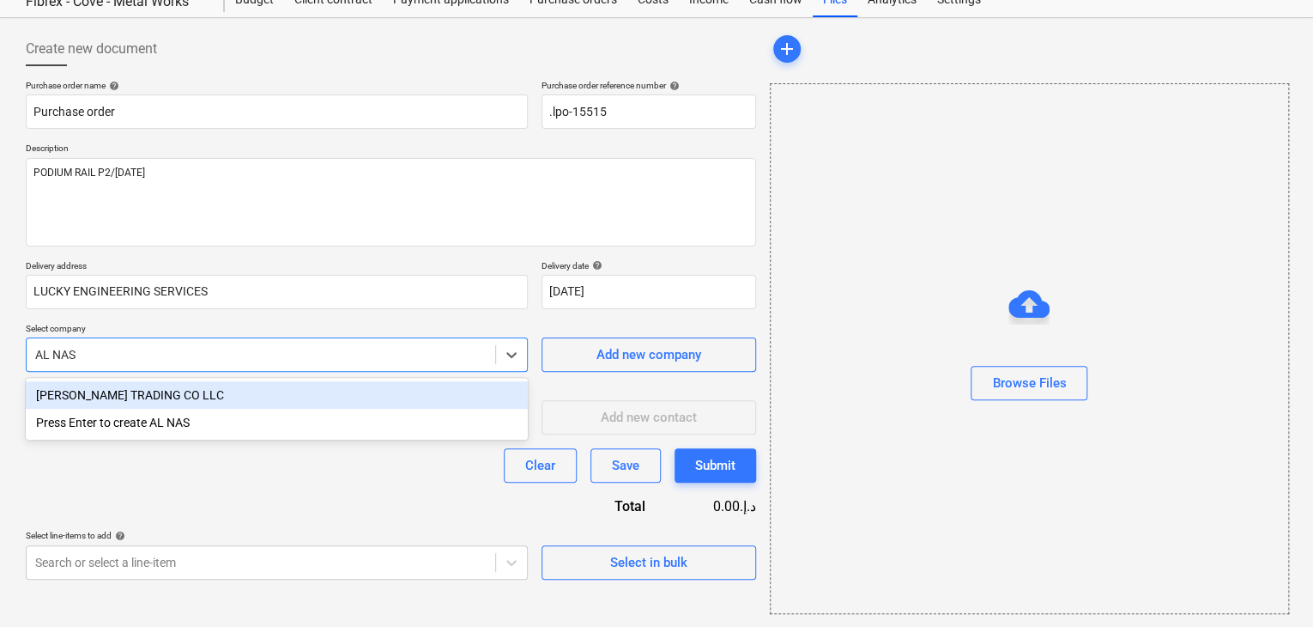
type input "[PERSON_NAME]"
click at [218, 398] on div "[PERSON_NAME] TRADING CO LLC" at bounding box center [277, 394] width 502 height 27
type textarea "x"
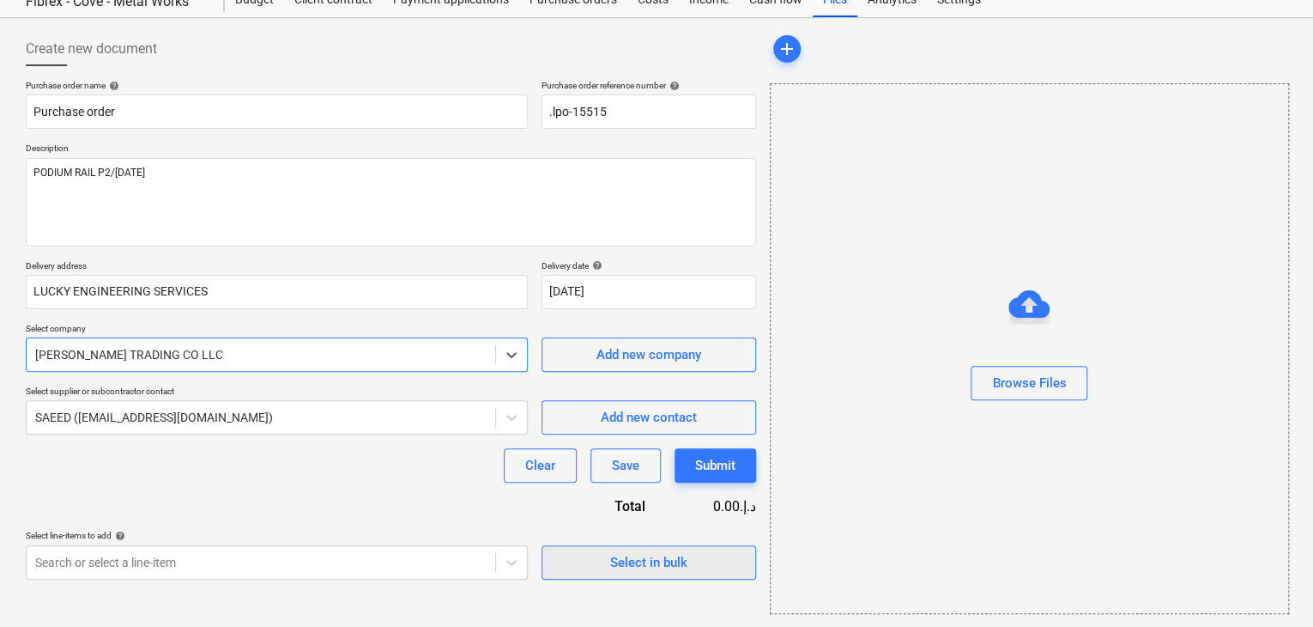
click at [657, 578] on button "Select in bulk" at bounding box center [649, 562] width 215 height 34
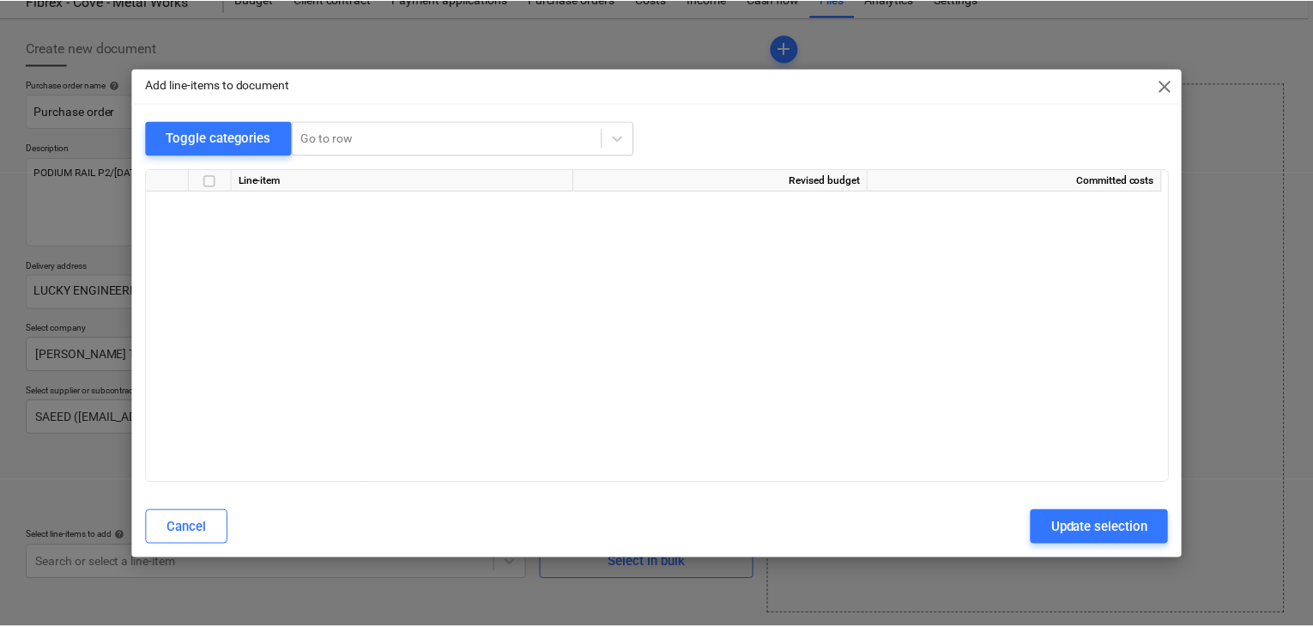
scroll to position [20199, 0]
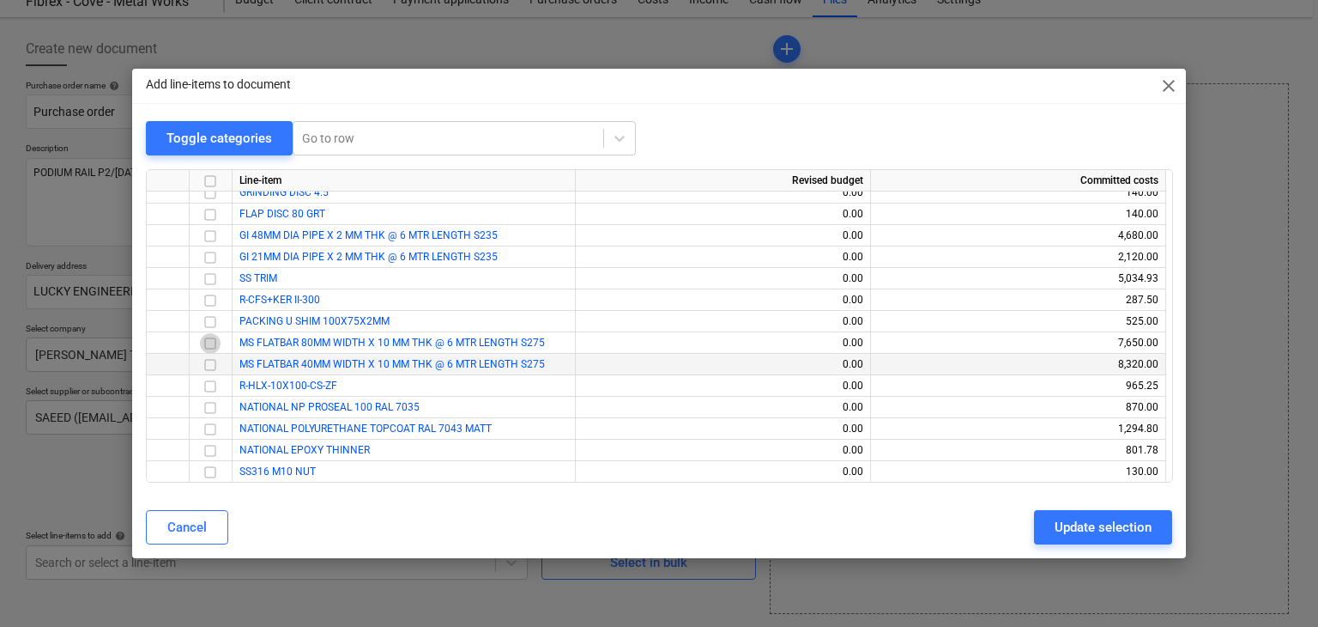
drag, startPoint x: 213, startPoint y: 341, endPoint x: 212, endPoint y: 353, distance: 12.0
click at [213, 341] on input "checkbox" at bounding box center [210, 343] width 21 height 21
click at [211, 367] on input "checkbox" at bounding box center [210, 364] width 21 height 21
drag, startPoint x: 1093, startPoint y: 526, endPoint x: 416, endPoint y: 493, distance: 677.9
click at [1087, 526] on div "Update selection" at bounding box center [1103, 527] width 97 height 22
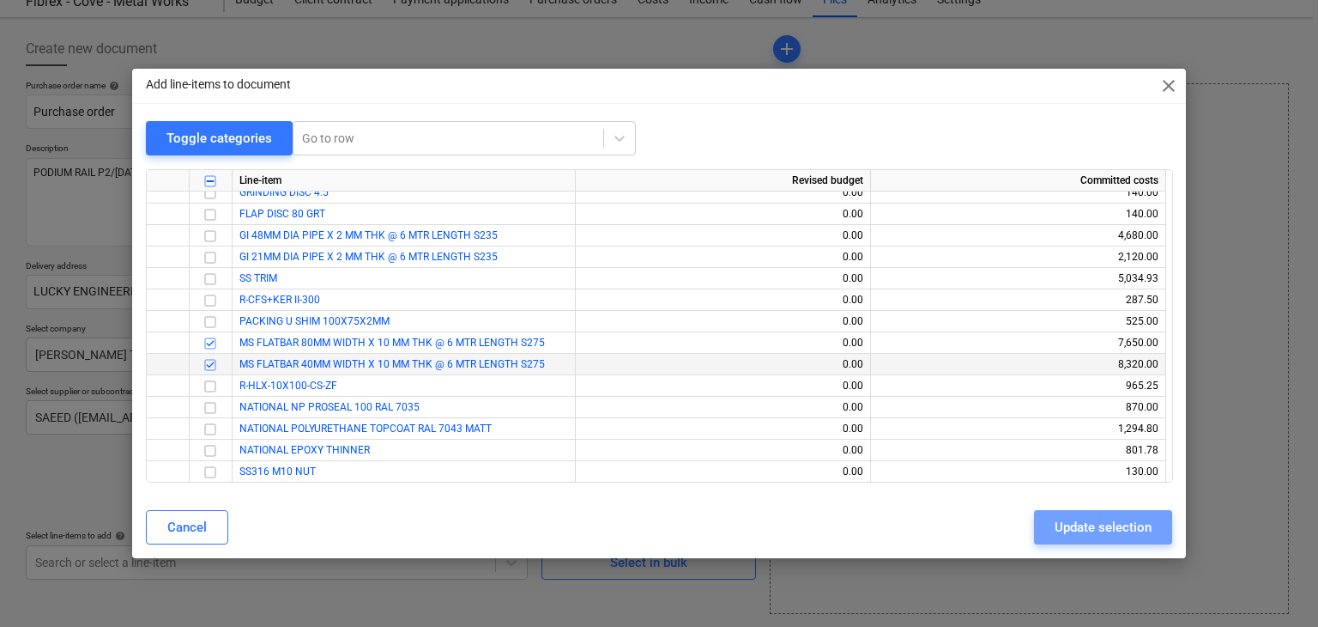
type textarea "x"
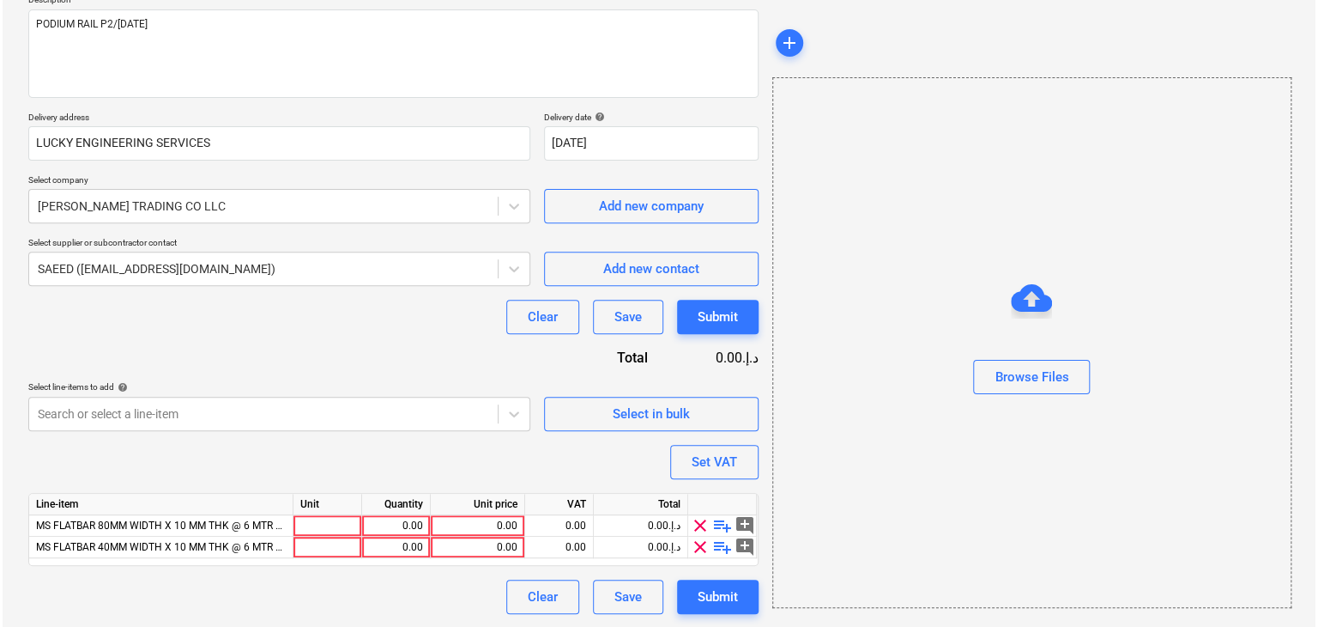
scroll to position [209, 0]
click at [315, 519] on div at bounding box center [325, 525] width 69 height 21
type input "NOS"
type textarea "x"
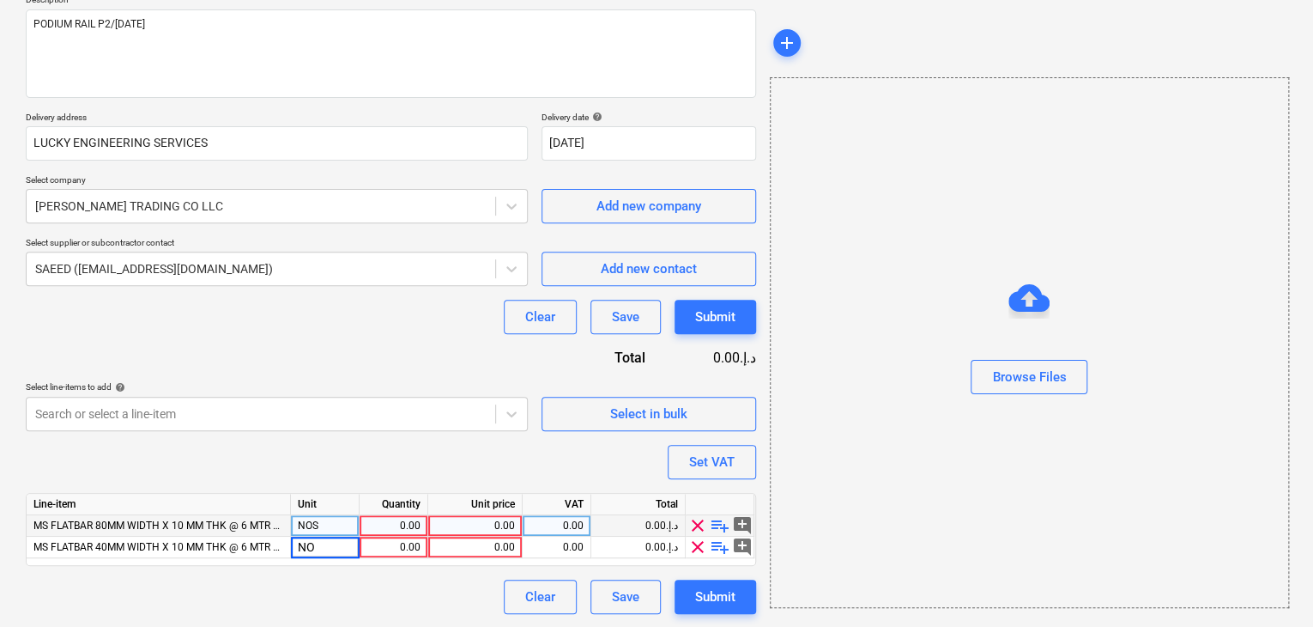
type input "NOS"
type textarea "x"
click at [372, 526] on div "0.00" at bounding box center [393, 525] width 54 height 21
type input "7"
type input "80"
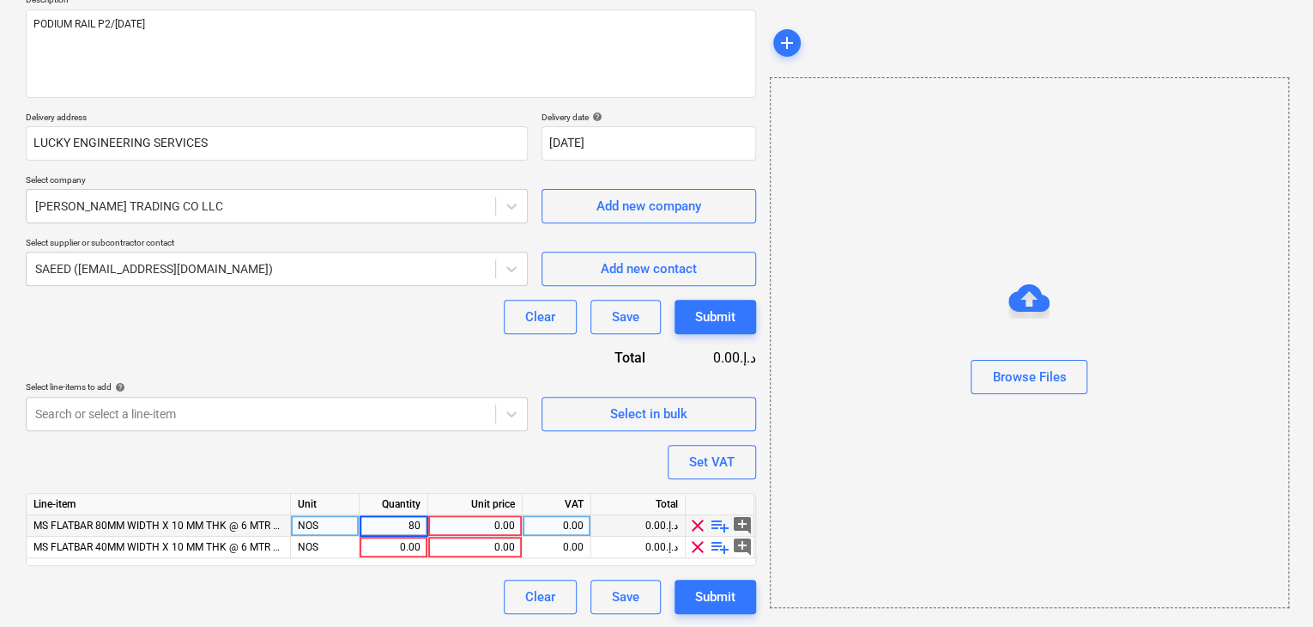
type textarea "x"
type input "170"
type textarea "x"
click at [470, 523] on div "0.00" at bounding box center [475, 525] width 80 height 21
type input "102"
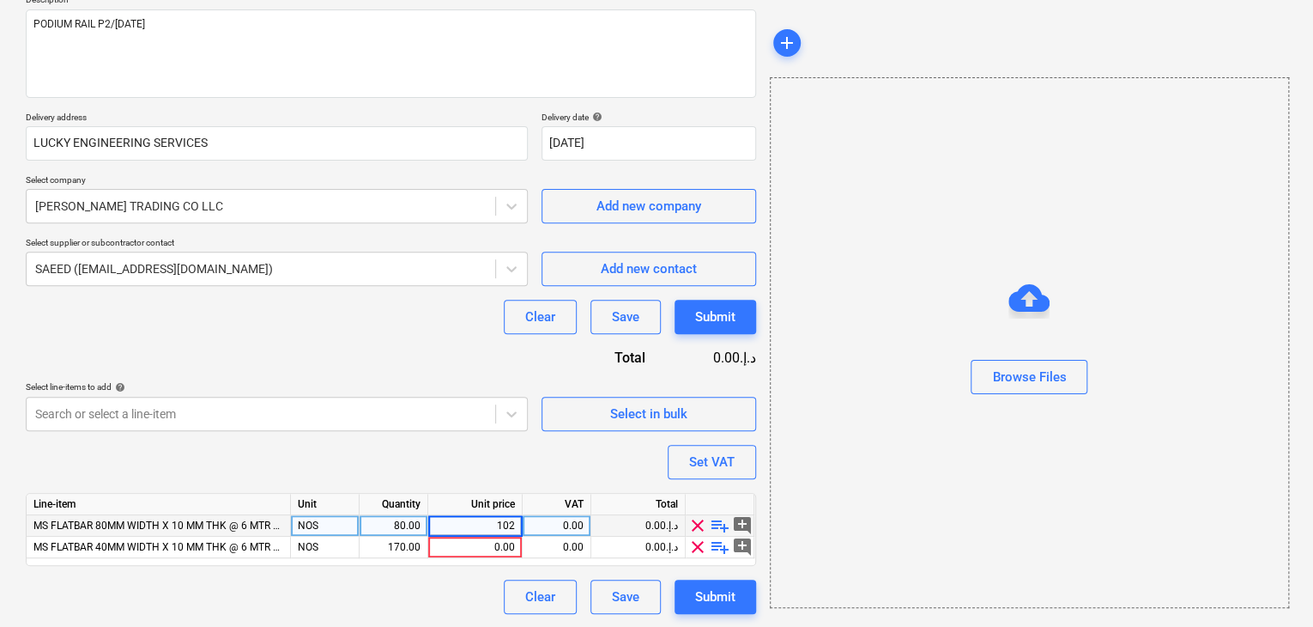
type textarea "x"
type input "52"
type textarea "x"
click at [803, 452] on div "Browse Files" at bounding box center [1029, 342] width 519 height 530
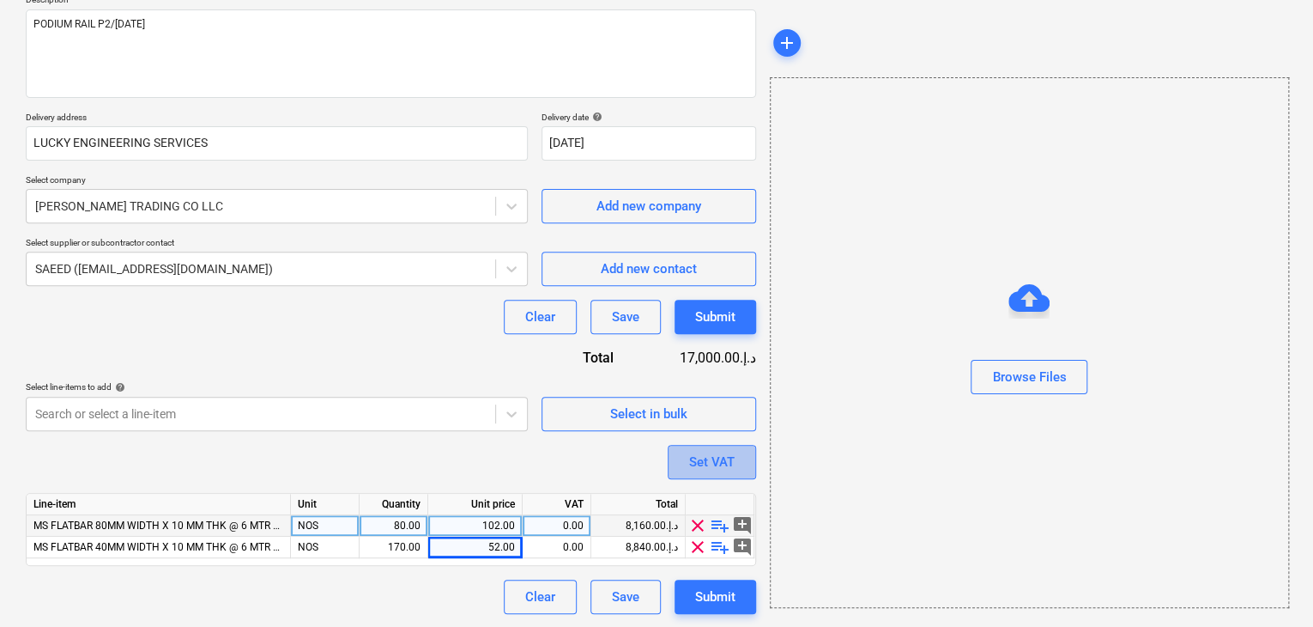
click at [669, 454] on button "Set VAT" at bounding box center [712, 462] width 88 height 34
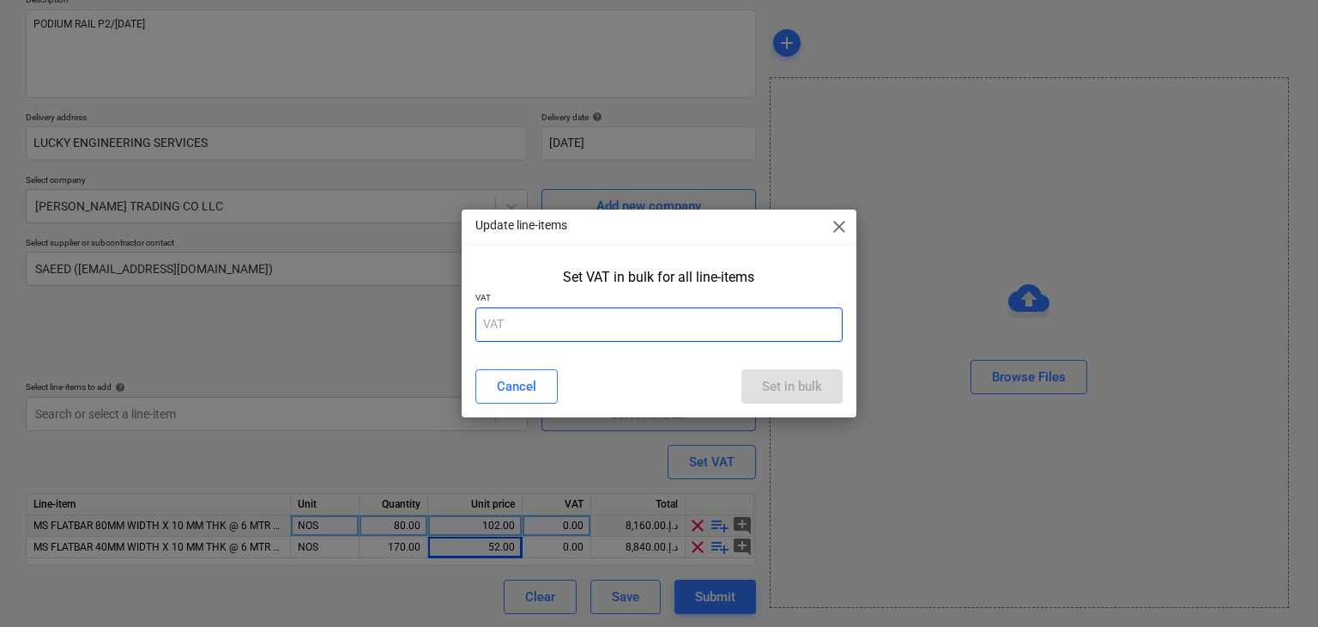
click at [597, 317] on input "text" at bounding box center [659, 324] width 368 height 34
type input "5"
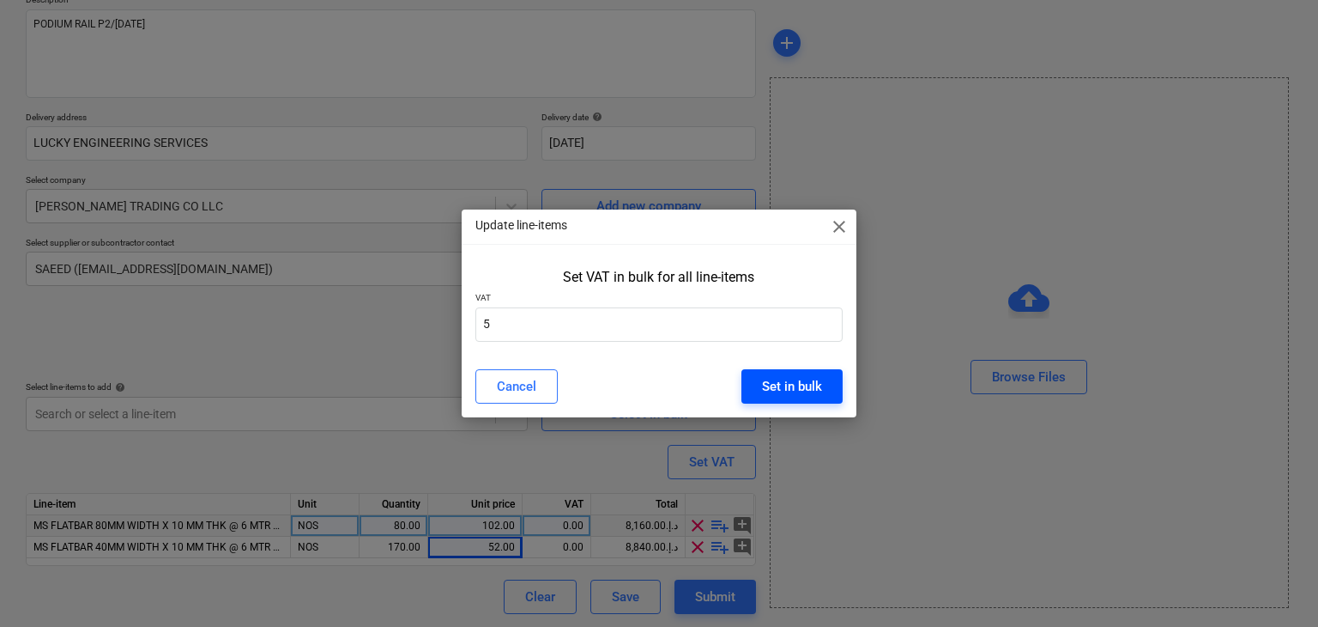
click at [771, 371] on button "Set in bulk" at bounding box center [792, 386] width 101 height 34
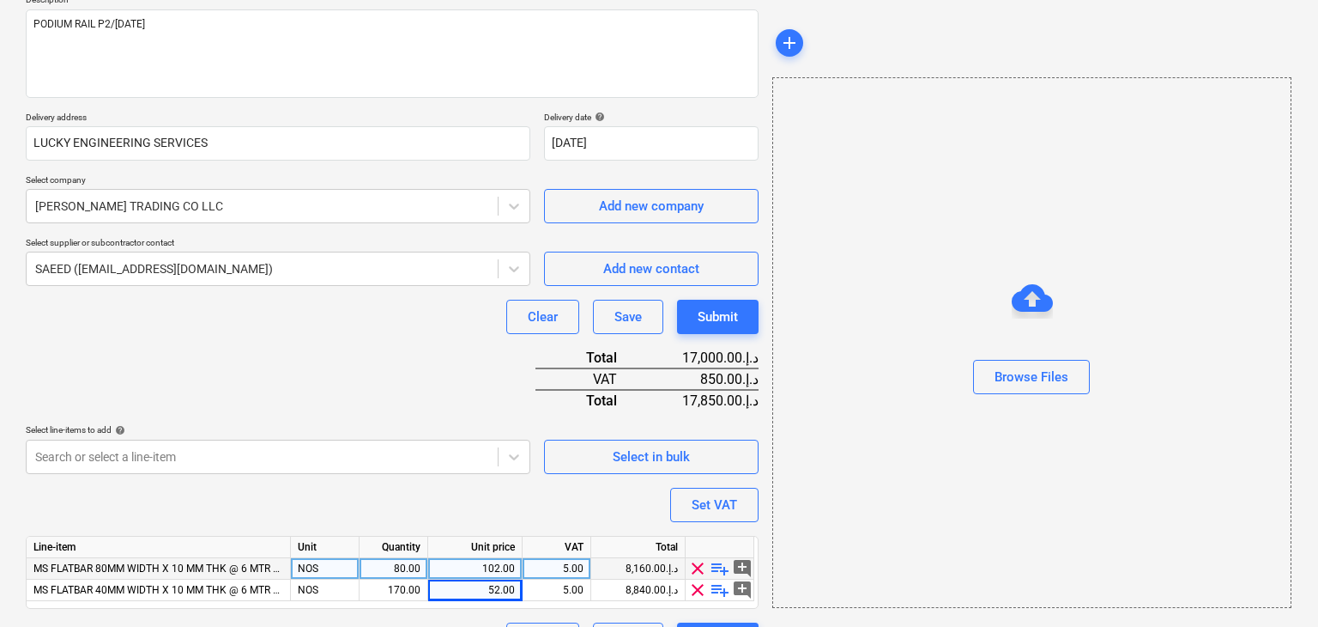
scroll to position [252, 0]
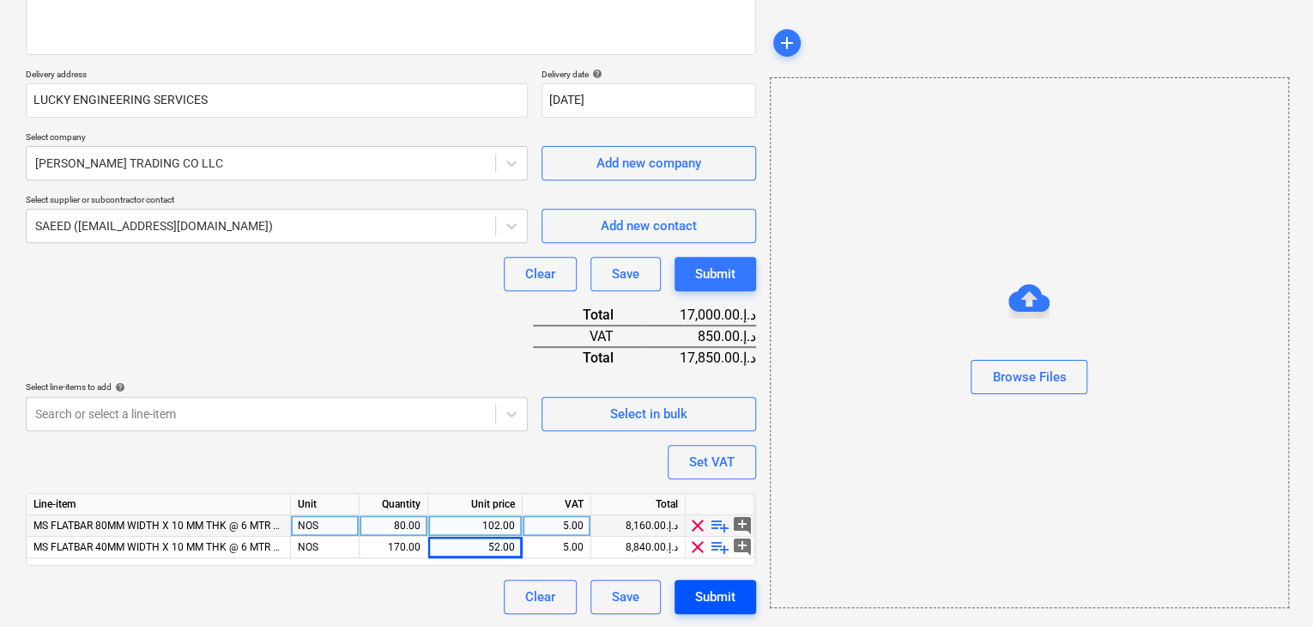
click at [717, 587] on div "Submit" at bounding box center [715, 596] width 40 height 22
type textarea "x"
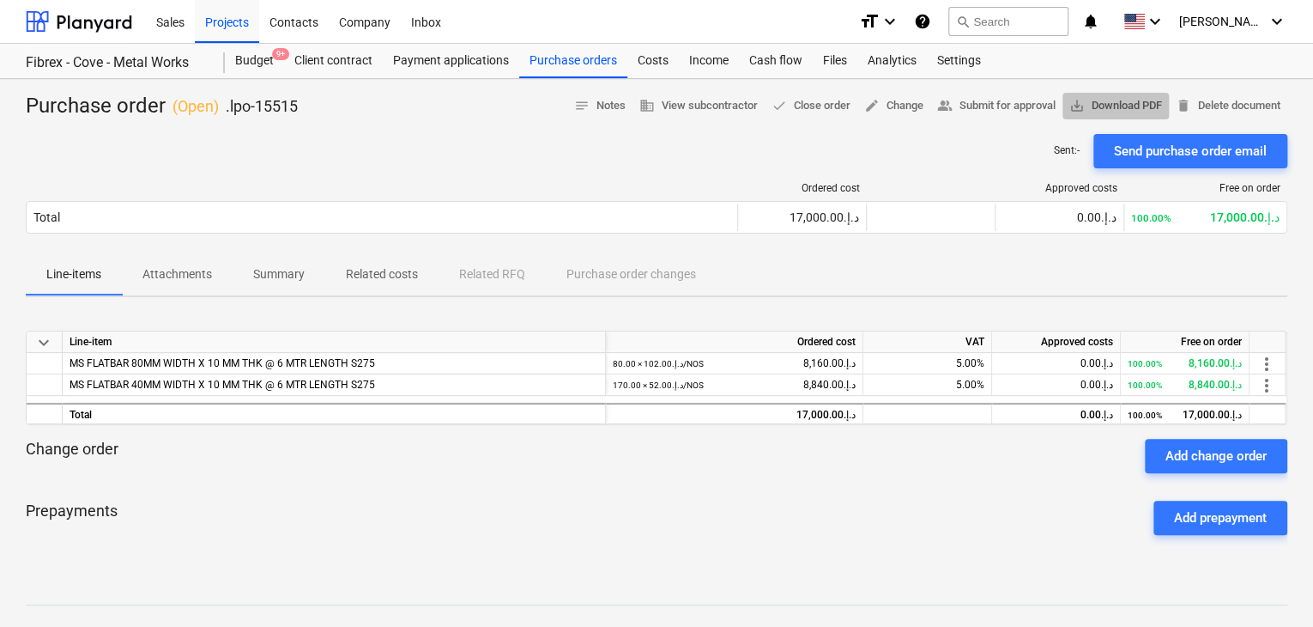
click at [1095, 109] on span "save_alt Download PDF" at bounding box center [1115, 106] width 93 height 20
